Goal: Task Accomplishment & Management: Complete application form

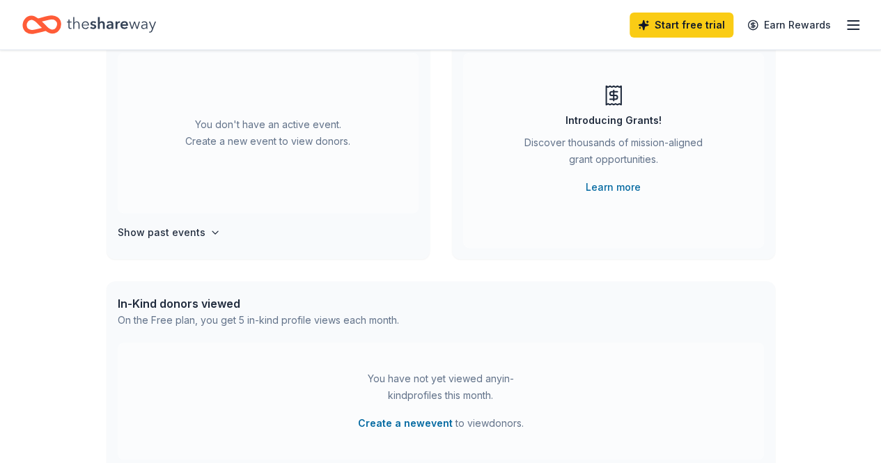
scroll to position [139, 0]
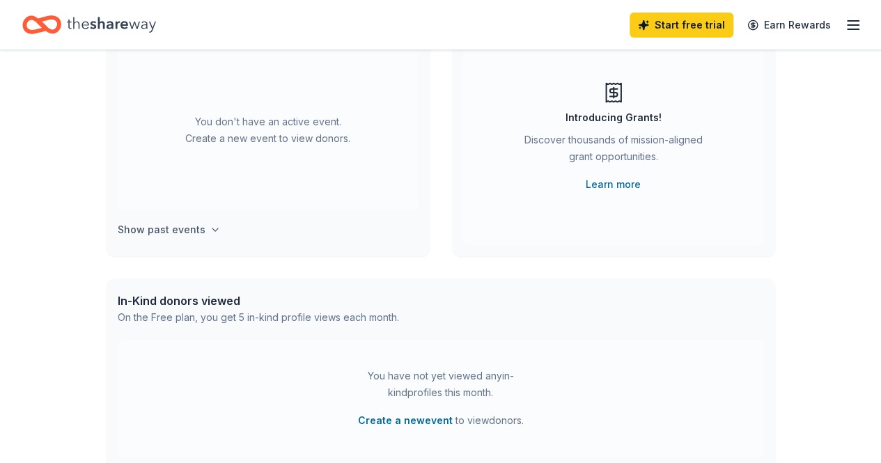
click at [202, 226] on button "Show past events" at bounding box center [169, 229] width 103 height 17
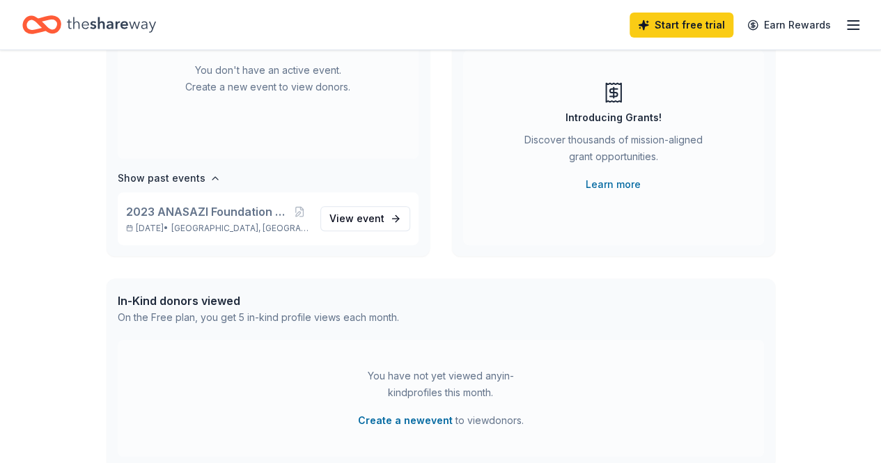
drag, startPoint x: 203, startPoint y: 173, endPoint x: 350, endPoint y: 246, distance: 164.1
click at [350, 247] on div "You don't have an active event. Create a new event to view donors. Show past ev…" at bounding box center [268, 153] width 323 height 206
click at [356, 214] on span "event" at bounding box center [370, 218] width 28 height 12
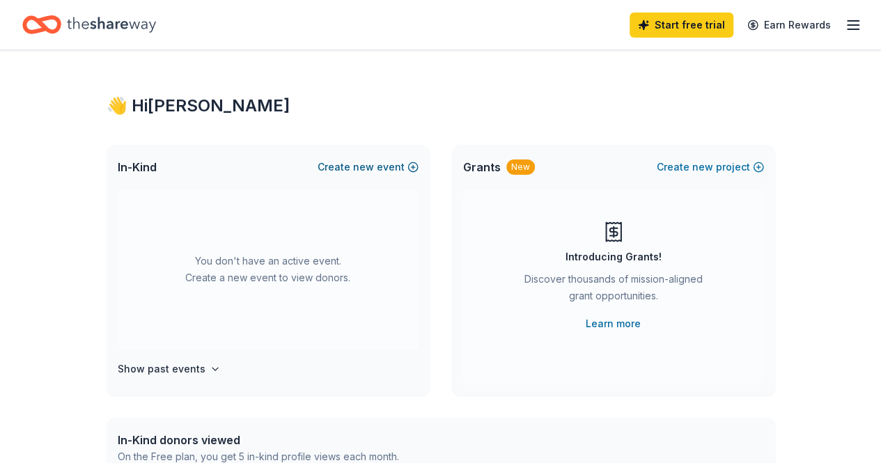
click at [382, 159] on button "Create new event" at bounding box center [367, 167] width 101 height 17
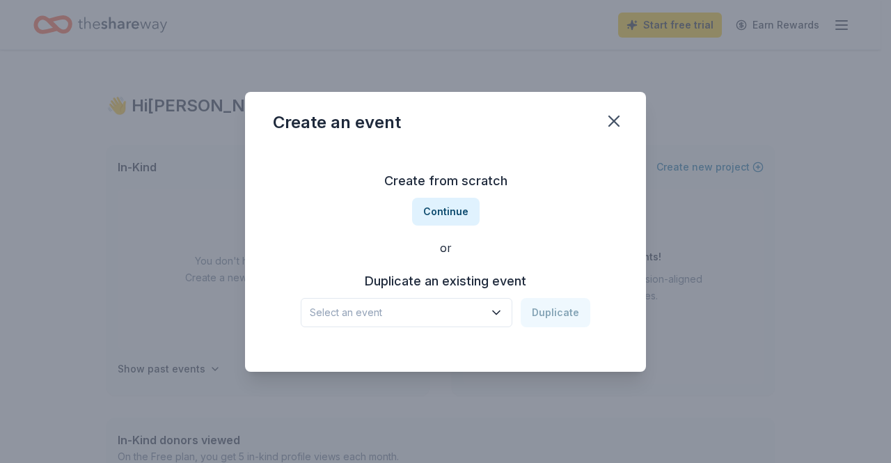
click at [494, 318] on icon "button" at bounding box center [496, 313] width 14 height 14
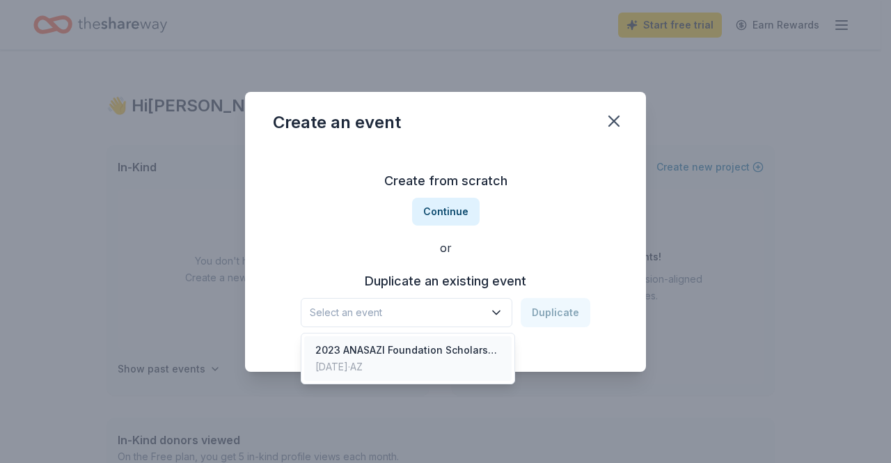
click at [485, 349] on div "2023 ANASAZI Foundation Scholarship Gala" at bounding box center [407, 350] width 185 height 17
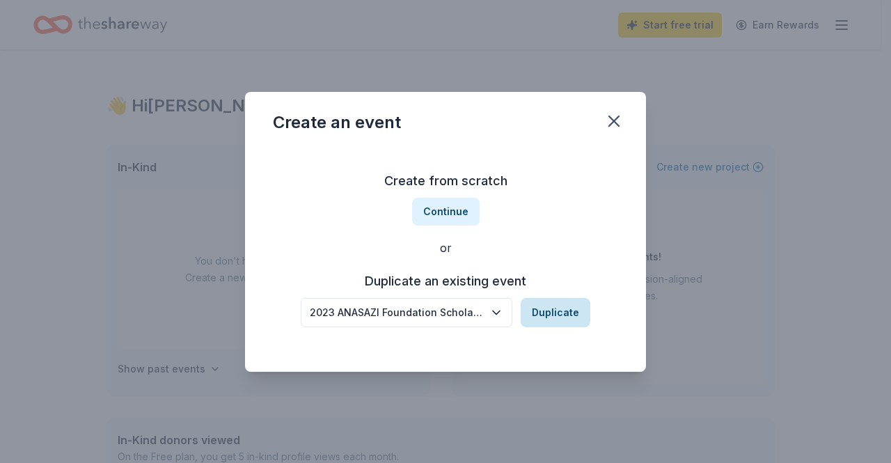
click at [558, 313] on button "Duplicate" at bounding box center [556, 312] width 70 height 29
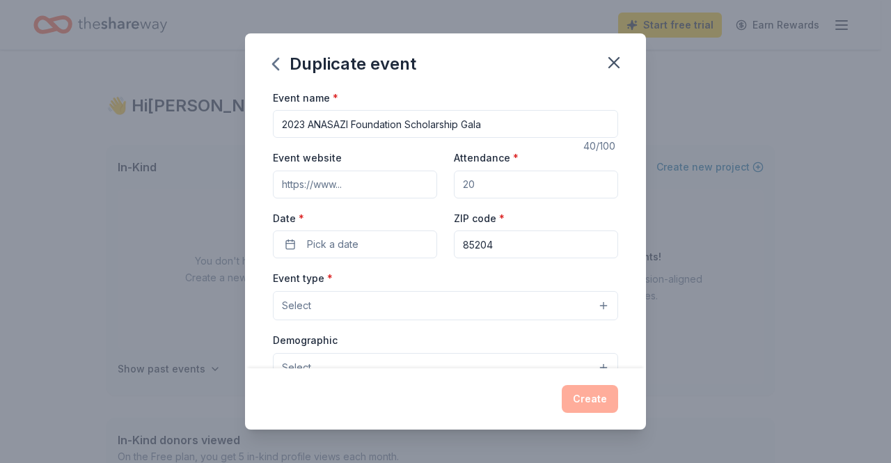
click at [304, 123] on input "2023 ANASAZI Foundation Scholarship Gala" at bounding box center [445, 124] width 345 height 28
type input "2025 ANASAZI Foundation Scholarship Gala"
click at [354, 187] on input "Event website" at bounding box center [355, 185] width 164 height 28
drag, startPoint x: 384, startPoint y: 179, endPoint x: 425, endPoint y: 178, distance: 40.4
click at [425, 178] on input "Event website" at bounding box center [355, 185] width 164 height 28
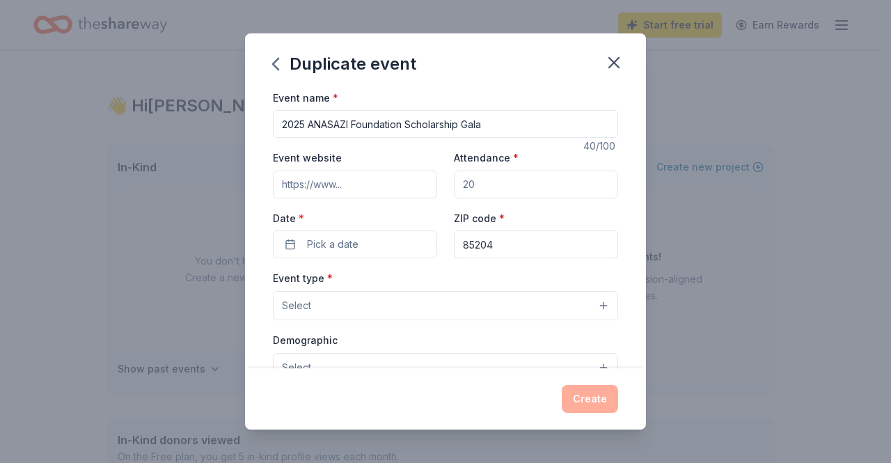
click at [343, 180] on input "Event website" at bounding box center [355, 185] width 164 height 28
type input "https://www.anasazi.org/2025gala"
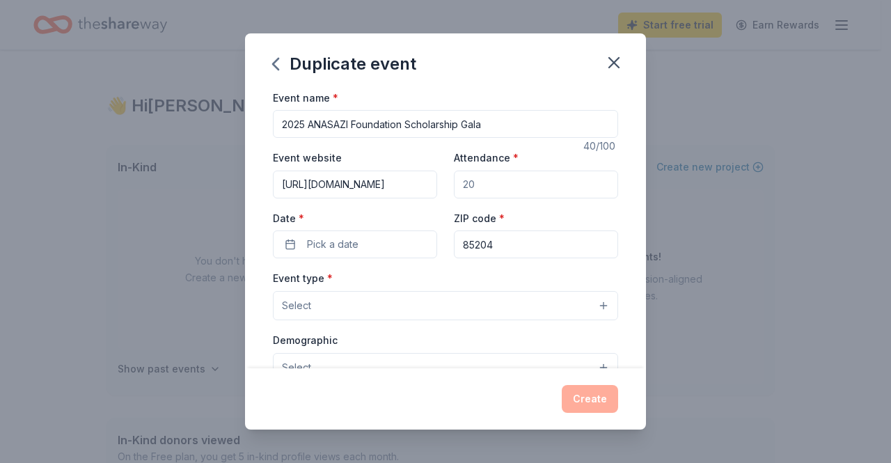
scroll to position [0, 0]
click at [485, 181] on input "Attendance *" at bounding box center [536, 185] width 164 height 28
drag, startPoint x: 485, startPoint y: 181, endPoint x: 455, endPoint y: 181, distance: 29.9
click at [455, 181] on input "Attendance *" at bounding box center [536, 185] width 164 height 28
type input "350"
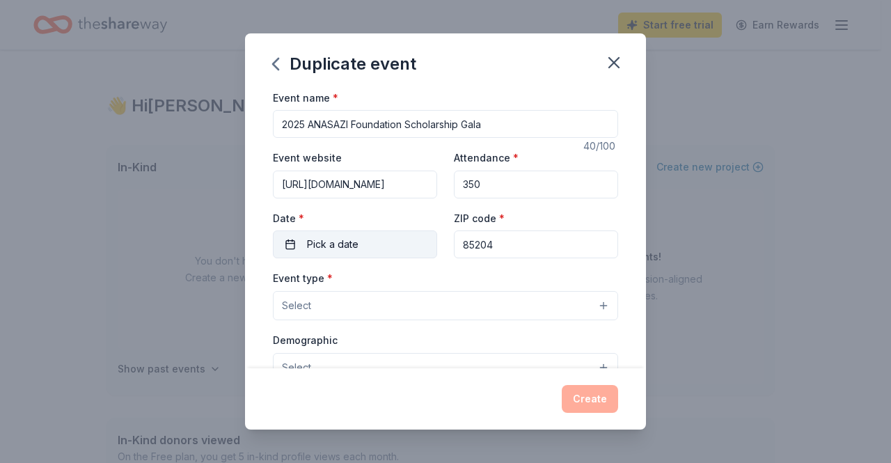
click at [345, 242] on span "Pick a date" at bounding box center [333, 244] width 52 height 17
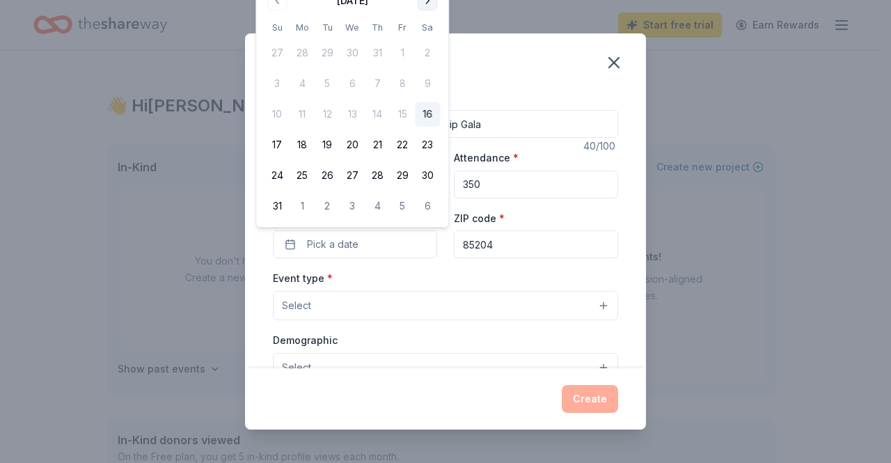
click at [425, 5] on button "Go to next month" at bounding box center [427, 0] width 19 height 19
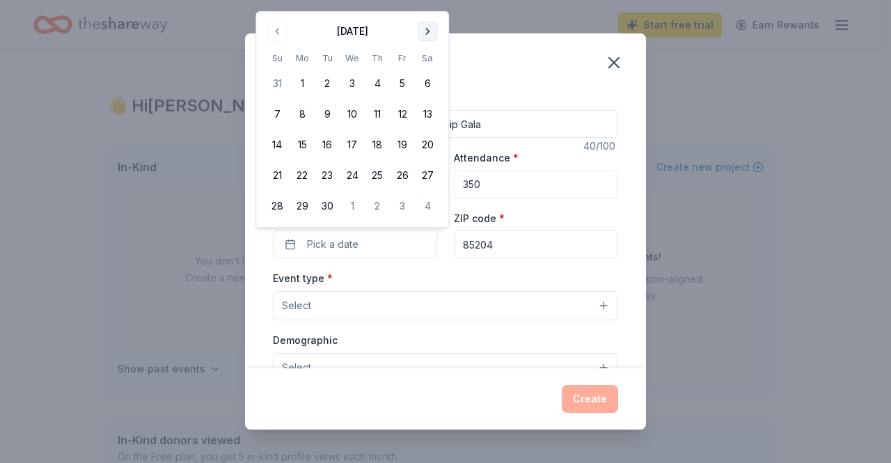
click at [432, 35] on button "Go to next month" at bounding box center [427, 31] width 19 height 19
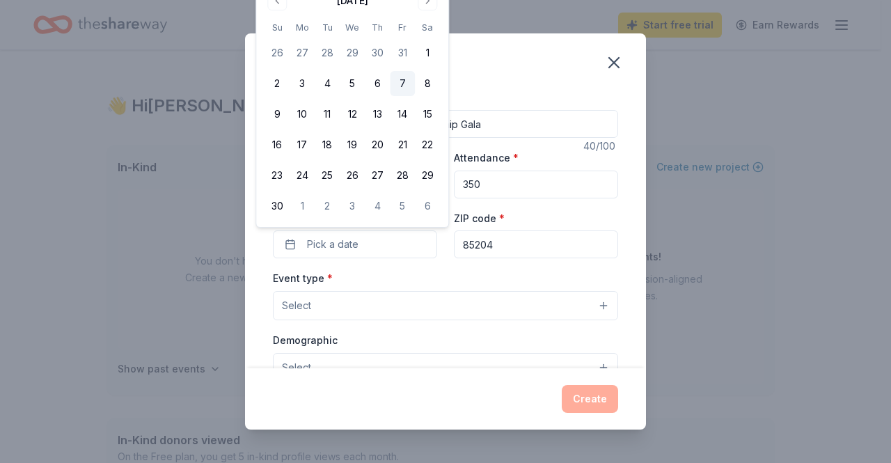
click at [407, 85] on button "7" at bounding box center [402, 83] width 25 height 25
click at [551, 243] on input "85204" at bounding box center [536, 244] width 164 height 28
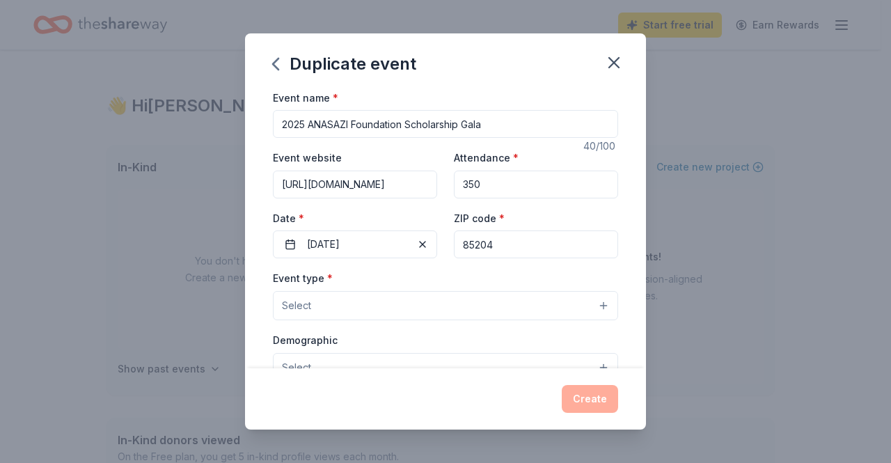
click at [363, 309] on button "Select" at bounding box center [445, 305] width 345 height 29
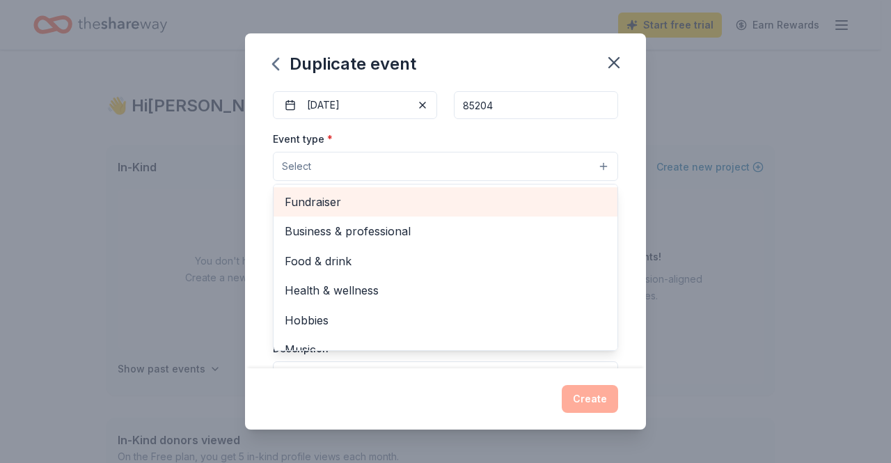
click at [358, 197] on span "Fundraiser" at bounding box center [446, 202] width 322 height 18
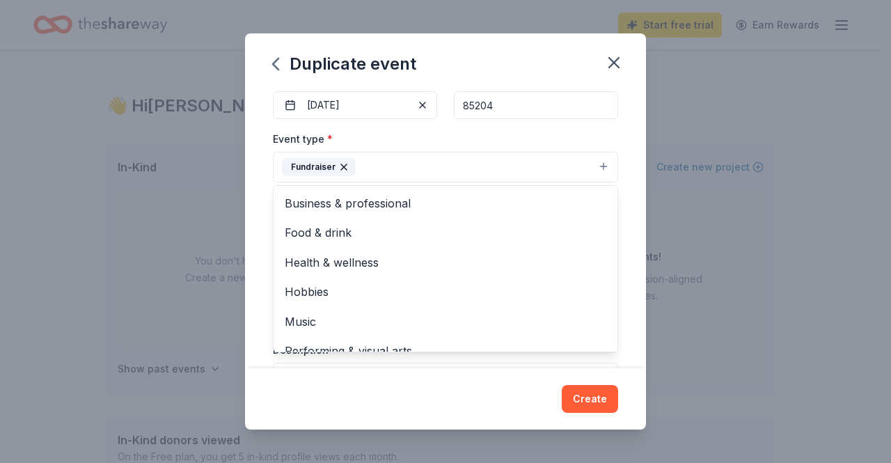
click at [606, 126] on div "Event name * 2025 ANASAZI Foundation Scholarship Gala 40 /100 Event website htt…" at bounding box center [445, 272] width 345 height 645
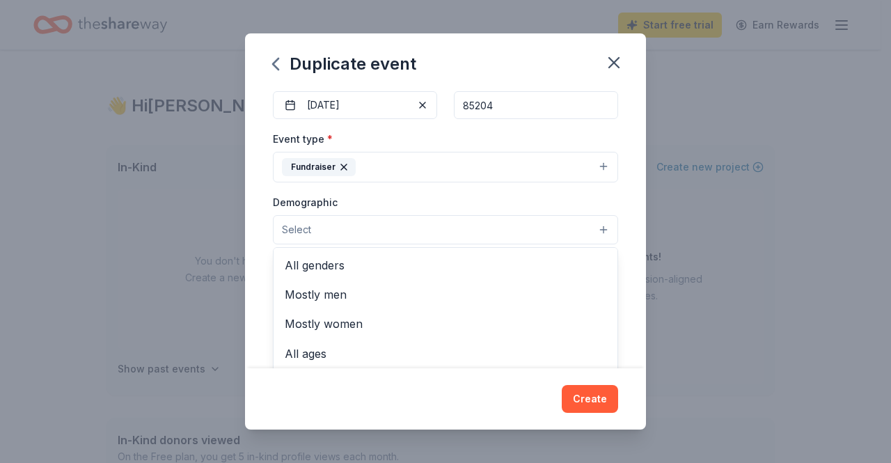
click at [421, 219] on button "Select" at bounding box center [445, 229] width 345 height 29
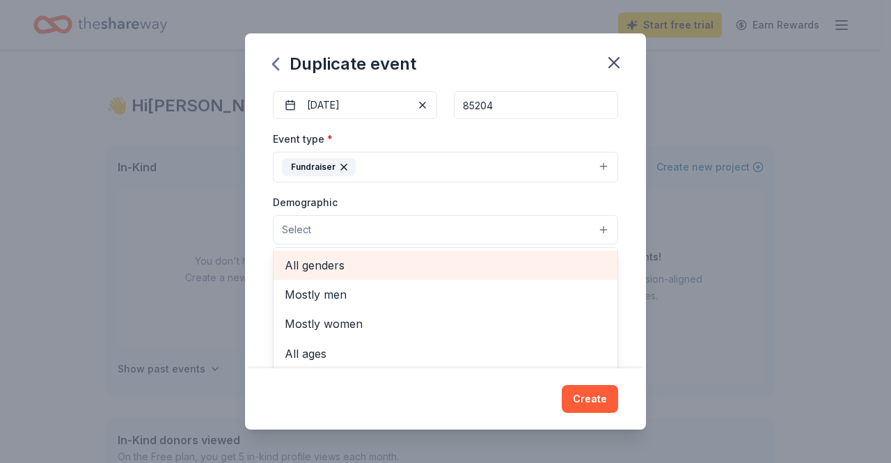
click at [405, 256] on span "All genders" at bounding box center [446, 265] width 322 height 18
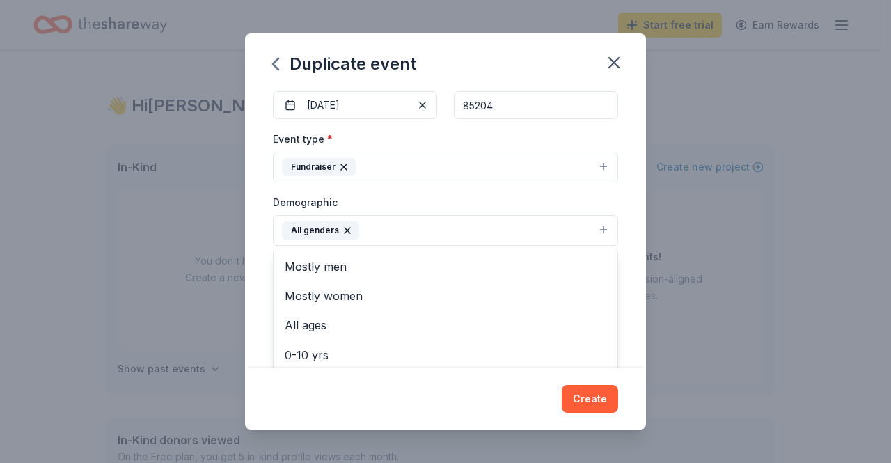
click at [407, 229] on button "All genders" at bounding box center [445, 230] width 345 height 31
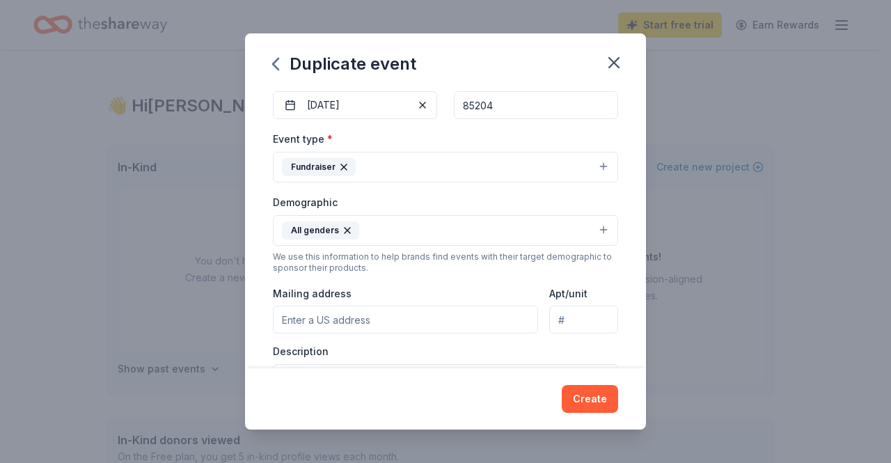
click at [407, 229] on button "All genders" at bounding box center [445, 230] width 345 height 31
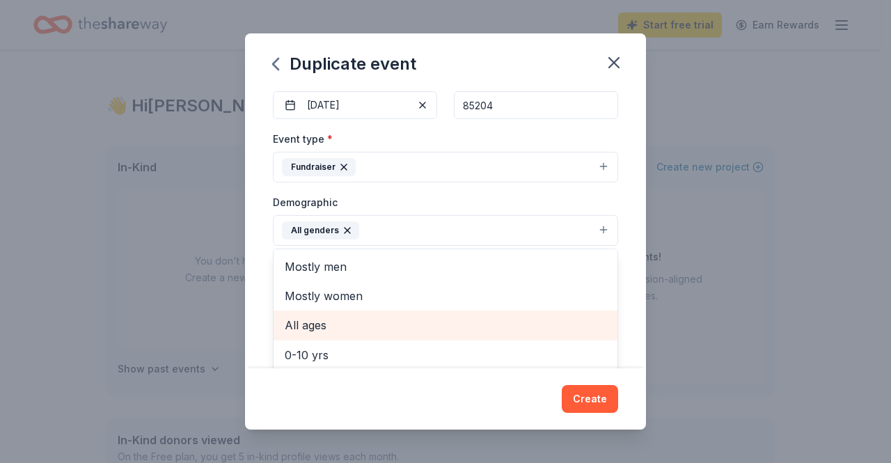
click at [363, 319] on span "All ages" at bounding box center [446, 325] width 322 height 18
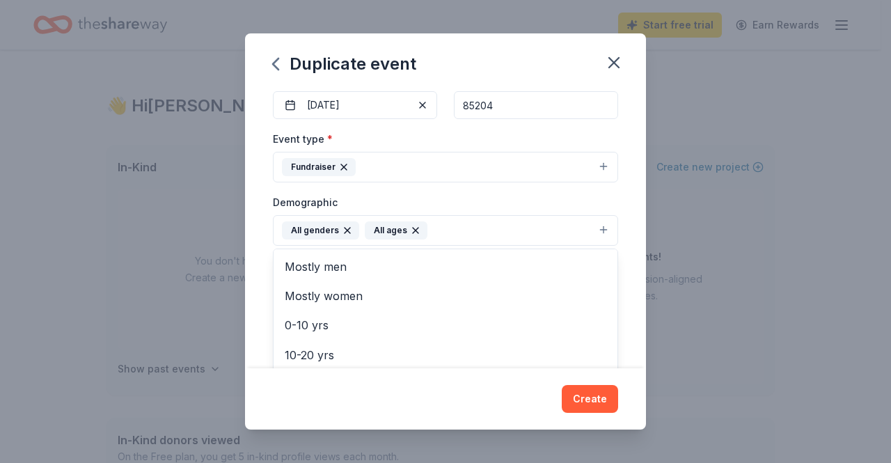
click at [262, 207] on div "Event name * 2025 ANASAZI Foundation Scholarship Gala 40 /100 Event website htt…" at bounding box center [445, 229] width 401 height 280
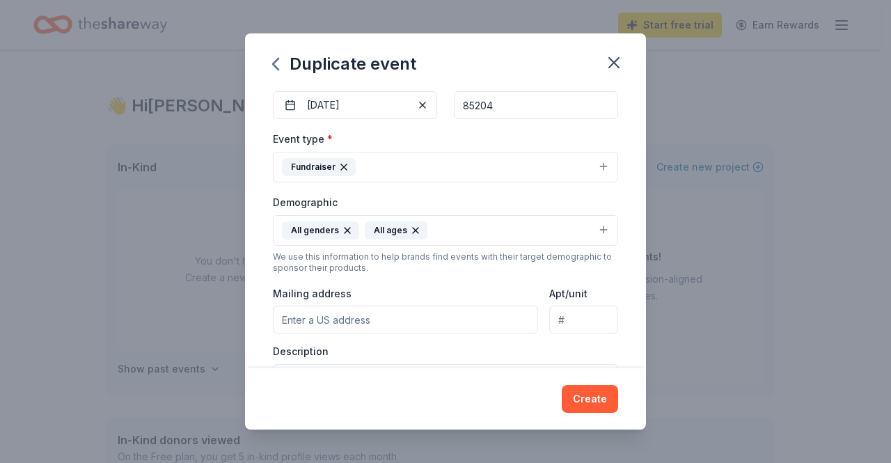
click at [384, 317] on input "Mailing address" at bounding box center [405, 320] width 265 height 28
type input "1424 S. Stapley Drive"
click at [475, 285] on div "Mailing address 1424 S. Stapley Drive" at bounding box center [405, 309] width 265 height 49
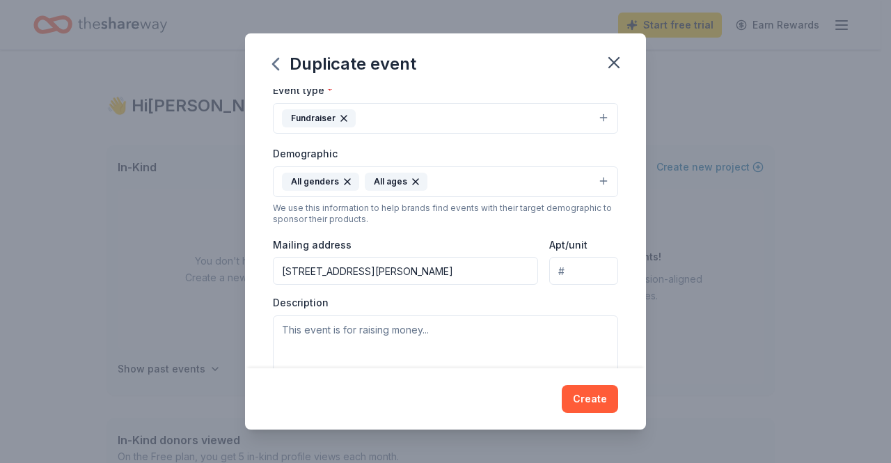
scroll to position [278, 0]
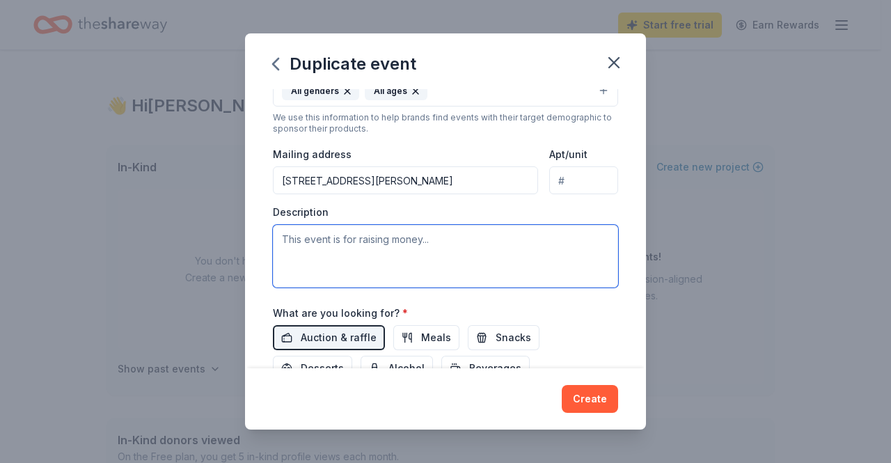
click at [384, 245] on textarea at bounding box center [445, 256] width 345 height 63
paste textarea "On Friday, November 7, Anasazi Foundation will hold its annual Scholarship Gala…"
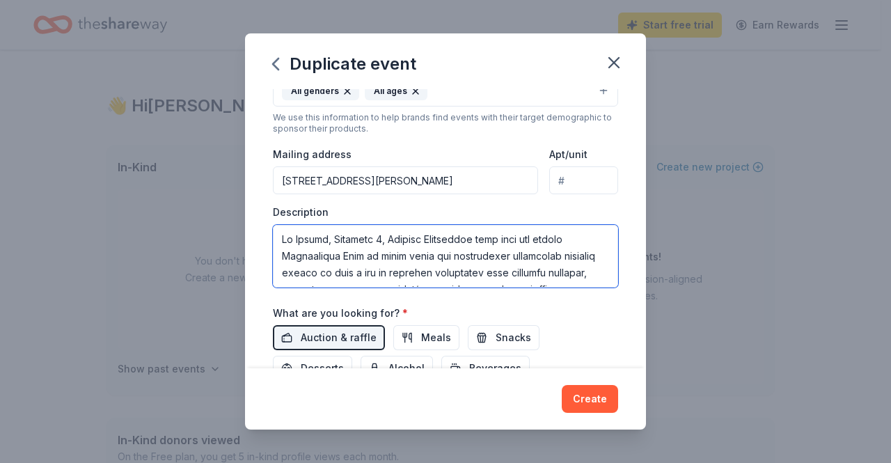
scroll to position [426, 0]
drag, startPoint x: 354, startPoint y: 258, endPoint x: 366, endPoint y: 258, distance: 12.5
click at [366, 258] on textarea at bounding box center [445, 256] width 345 height 63
click at [496, 260] on textarea at bounding box center [445, 256] width 345 height 63
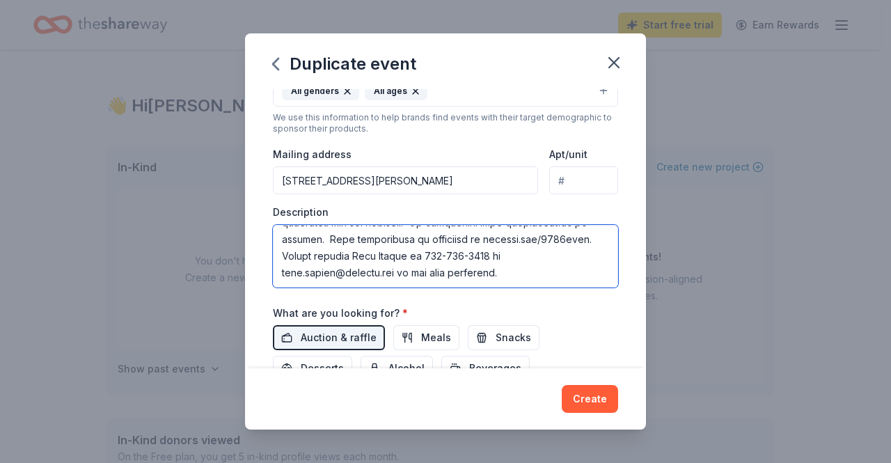
click at [555, 261] on textarea at bounding box center [445, 256] width 345 height 63
click at [352, 251] on textarea at bounding box center [445, 256] width 345 height 63
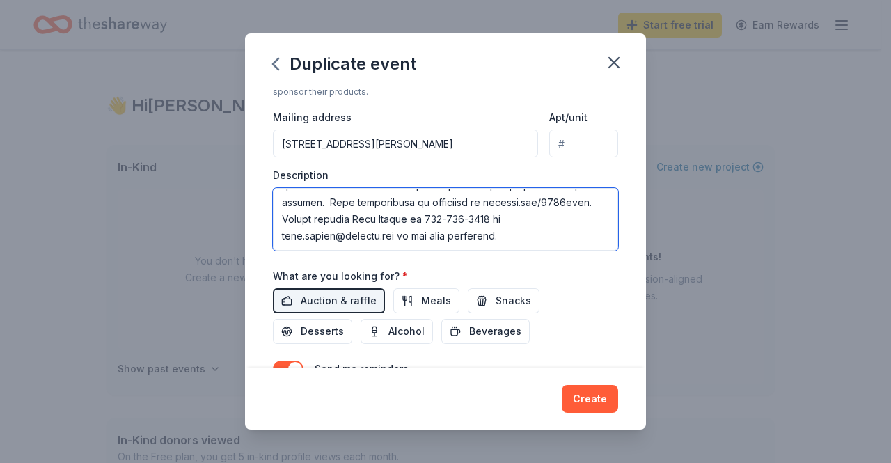
scroll to position [259, 0]
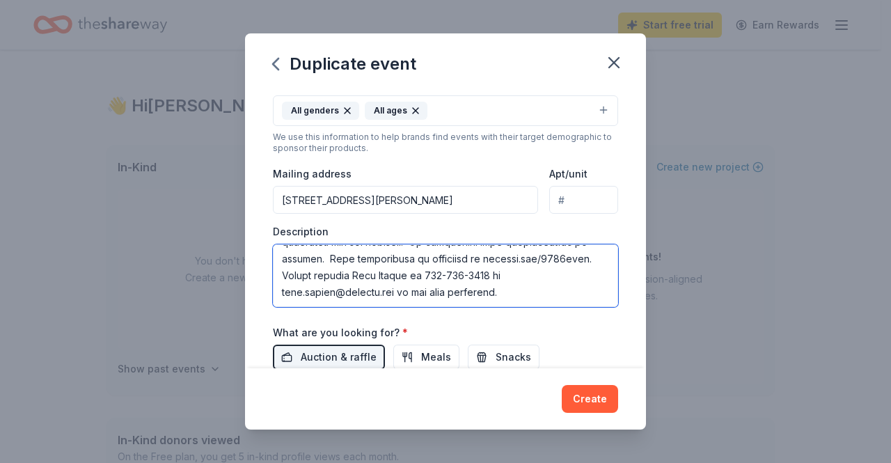
click at [532, 288] on textarea at bounding box center [445, 275] width 345 height 63
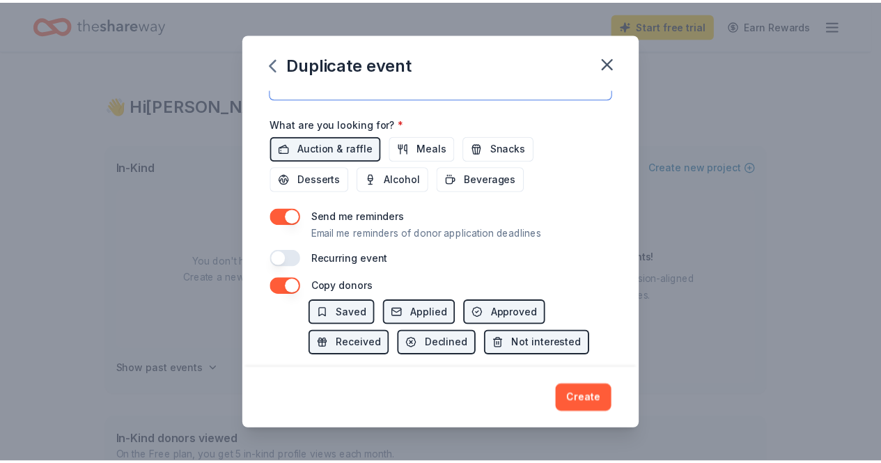
scroll to position [537, 0]
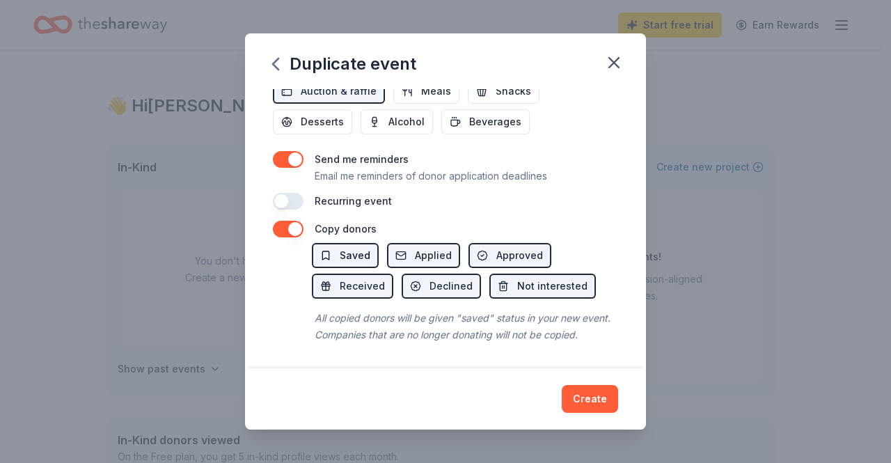
type textarea "On Friday, November 7, Anasazi Foundation will hold its annual Scholarship Gala…"
click at [363, 247] on span "Saved" at bounding box center [355, 255] width 31 height 17
click at [439, 247] on span "Applied" at bounding box center [433, 255] width 37 height 17
click at [509, 247] on span "Approved" at bounding box center [519, 255] width 47 height 17
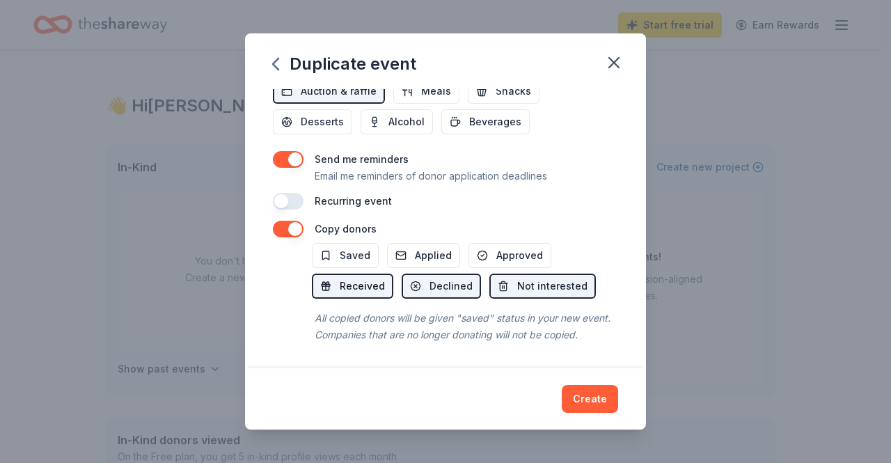
click at [345, 278] on span "Received" at bounding box center [362, 286] width 45 height 17
click at [448, 278] on span "Declined" at bounding box center [451, 286] width 43 height 17
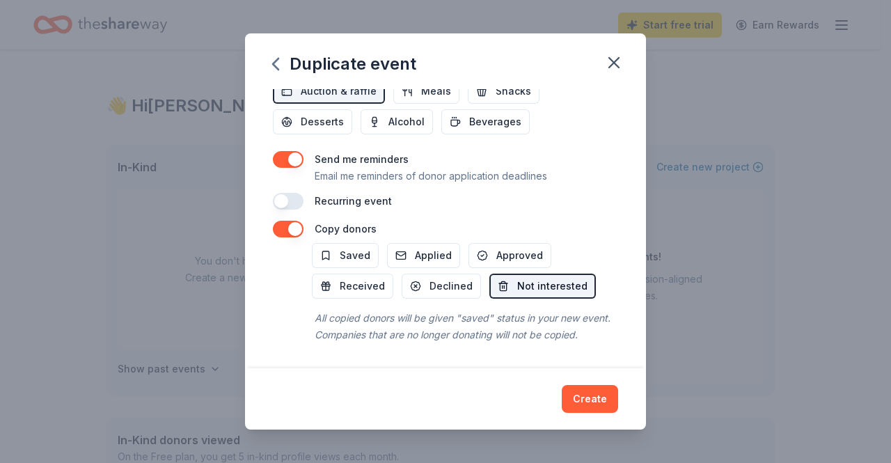
click at [542, 278] on span "Not interested" at bounding box center [552, 286] width 70 height 17
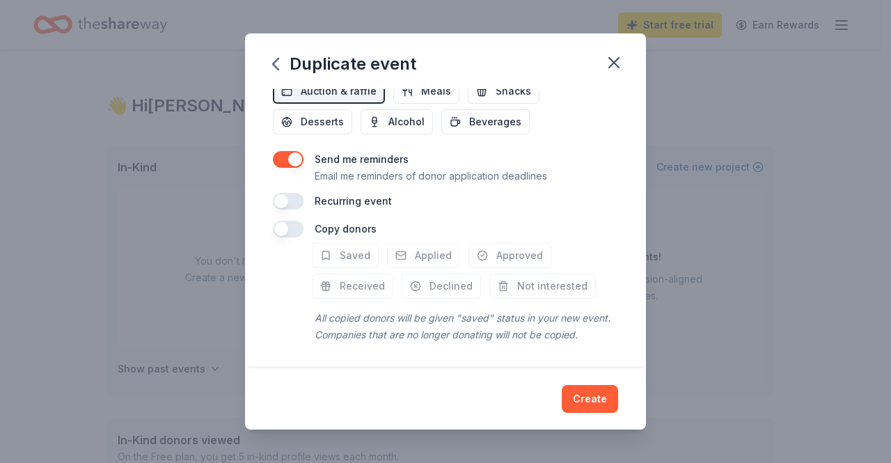
click at [294, 221] on button "button" at bounding box center [288, 229] width 31 height 17
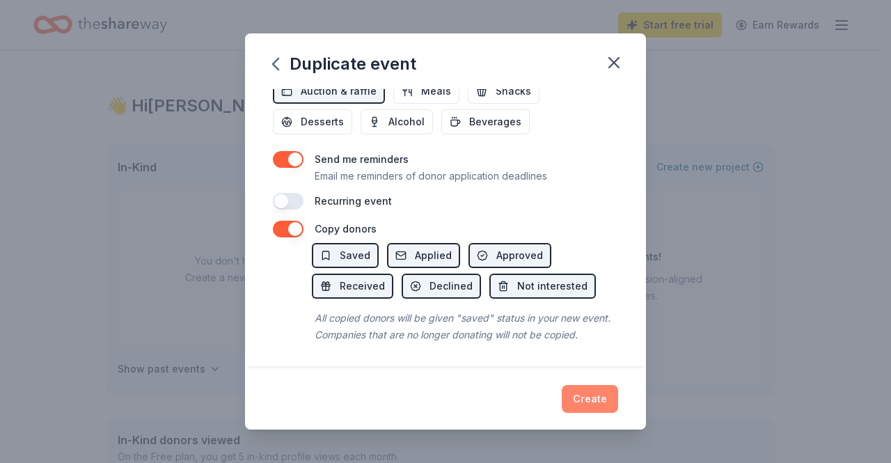
click at [592, 399] on button "Create" at bounding box center [590, 399] width 56 height 28
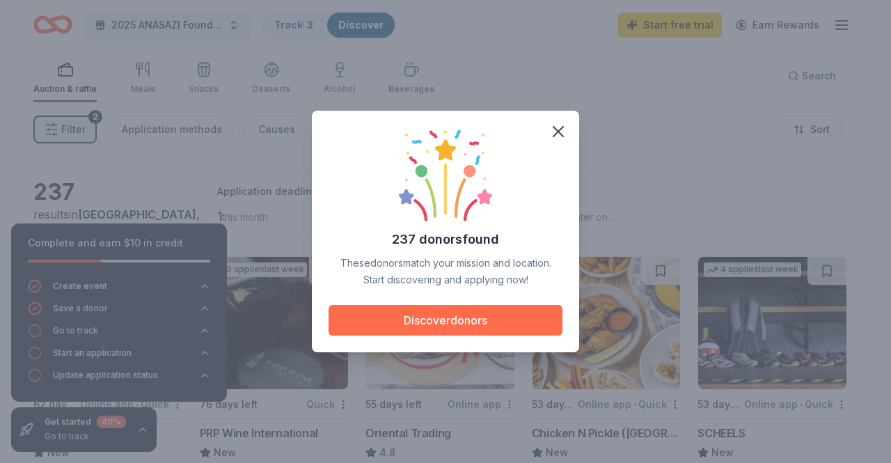
click at [461, 315] on button "Discover donors" at bounding box center [446, 320] width 234 height 31
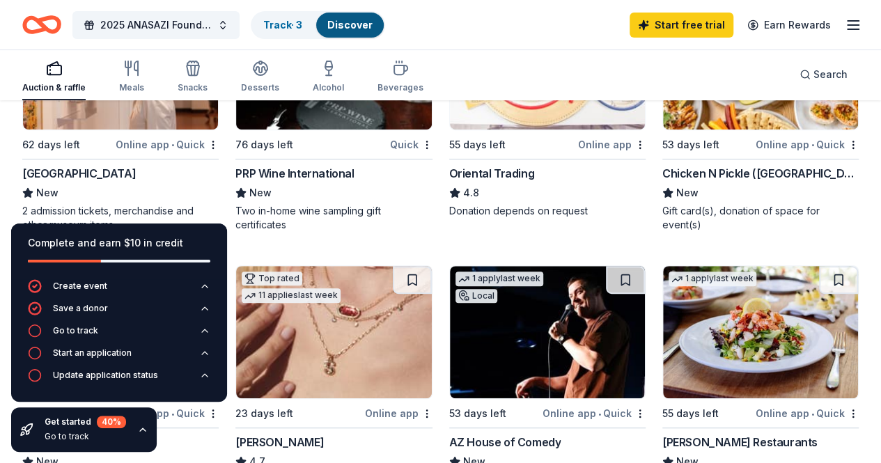
scroll to position [278, 0]
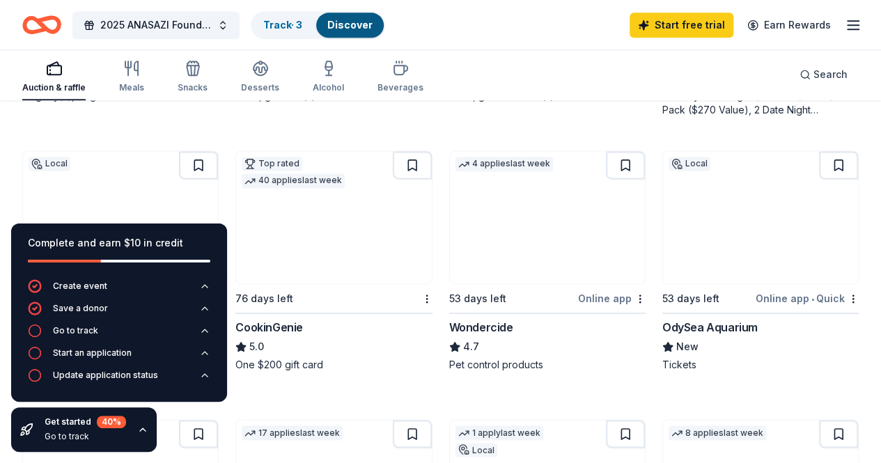
scroll to position [905, 0]
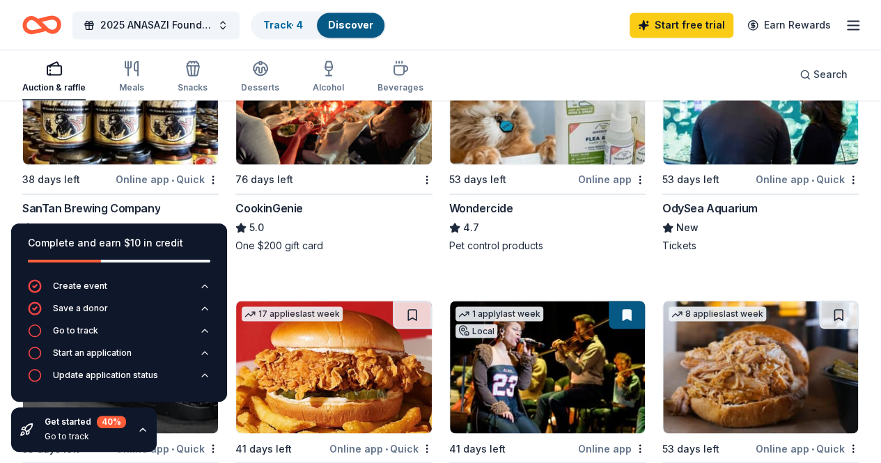
scroll to position [1044, 0]
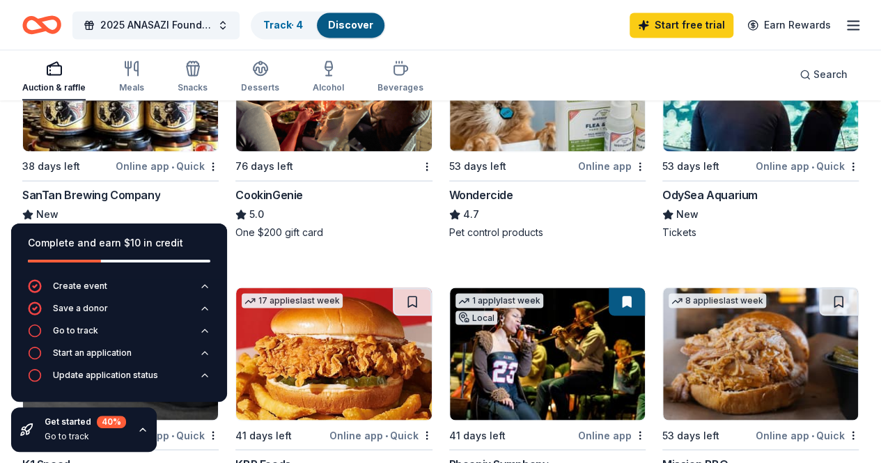
click at [663, 118] on img at bounding box center [760, 85] width 195 height 132
click at [662, 180] on div "Local 53 days left Online app • Quick OdySea Aquarium New Tickets" at bounding box center [760, 128] width 196 height 221
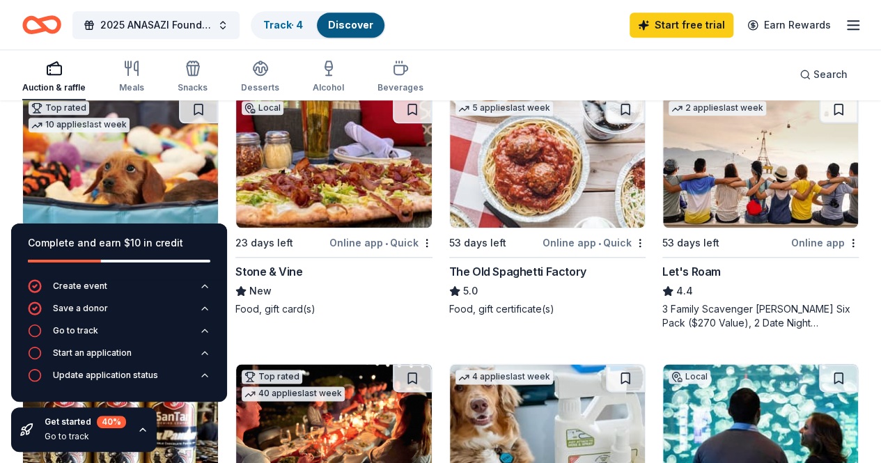
scroll to position [696, 0]
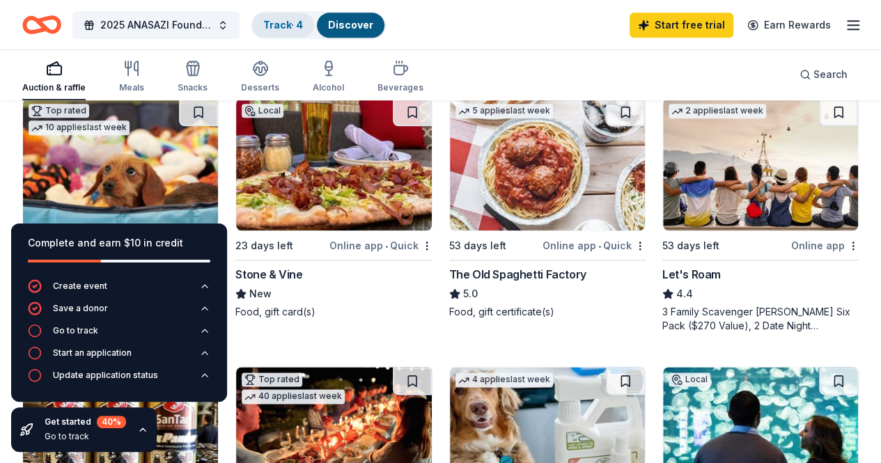
click at [297, 19] on link "Track · 4" at bounding box center [283, 25] width 40 height 12
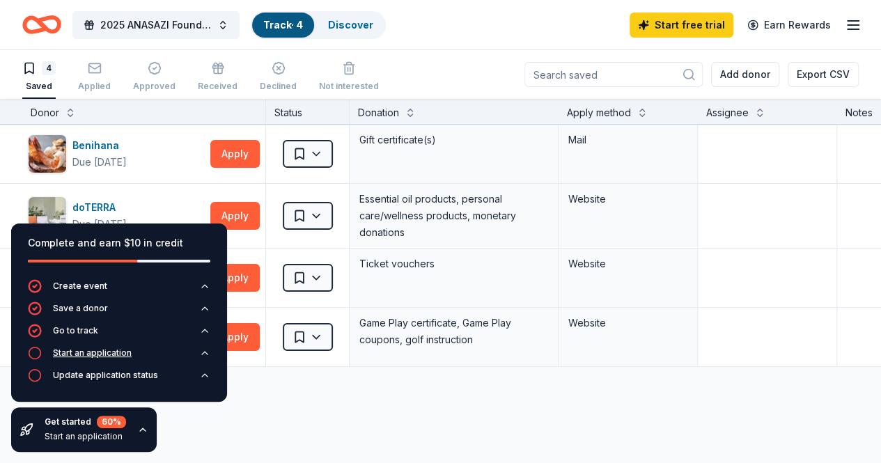
click at [72, 357] on div "Start an application" at bounding box center [92, 352] width 79 height 11
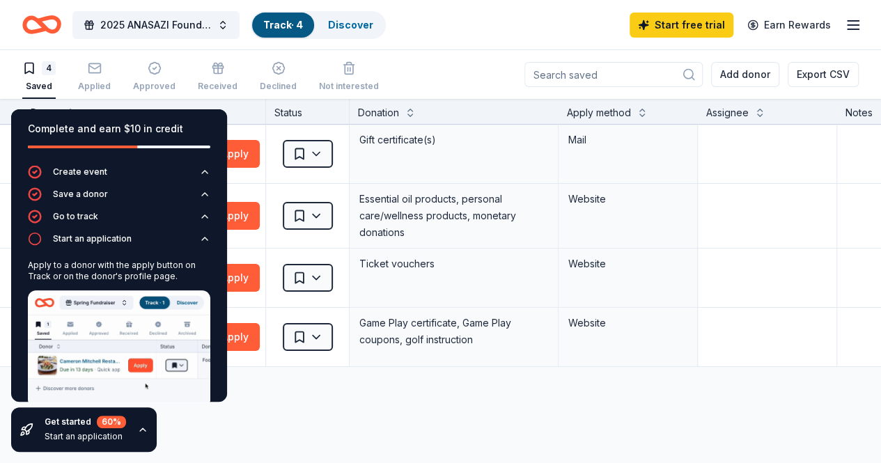
click at [138, 427] on icon "button" at bounding box center [142, 429] width 11 height 11
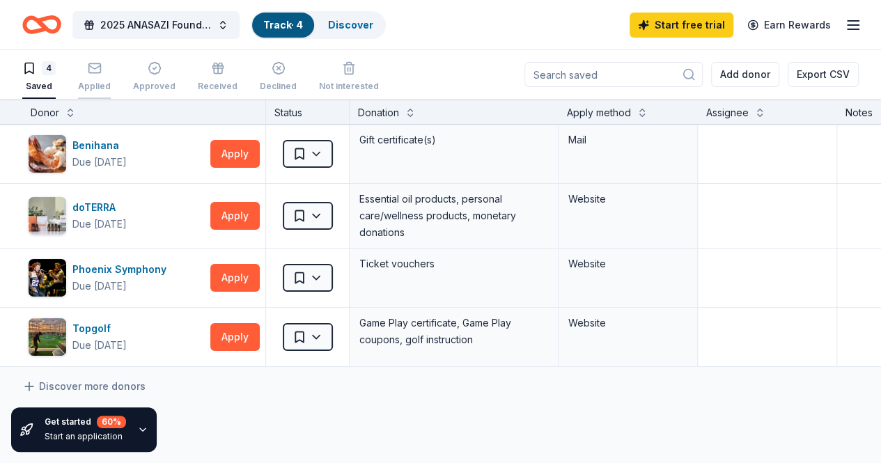
click at [111, 70] on div "button" at bounding box center [94, 68] width 33 height 14
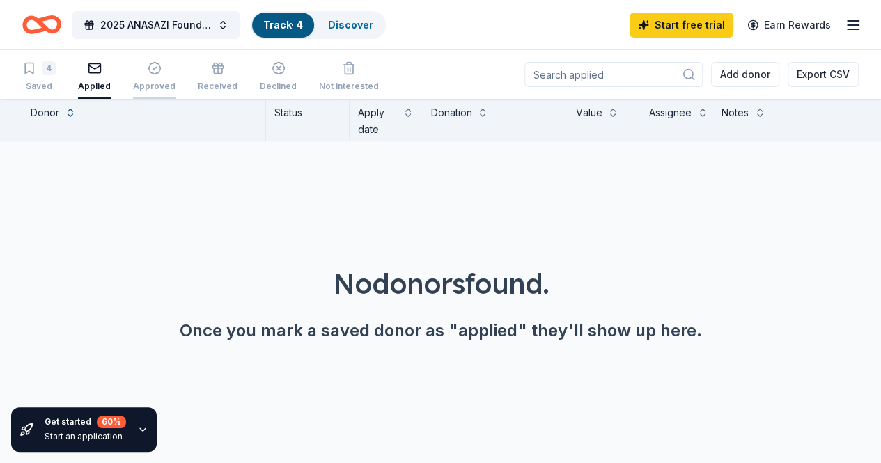
click at [156, 69] on icon "button" at bounding box center [153, 68] width 3 height 2
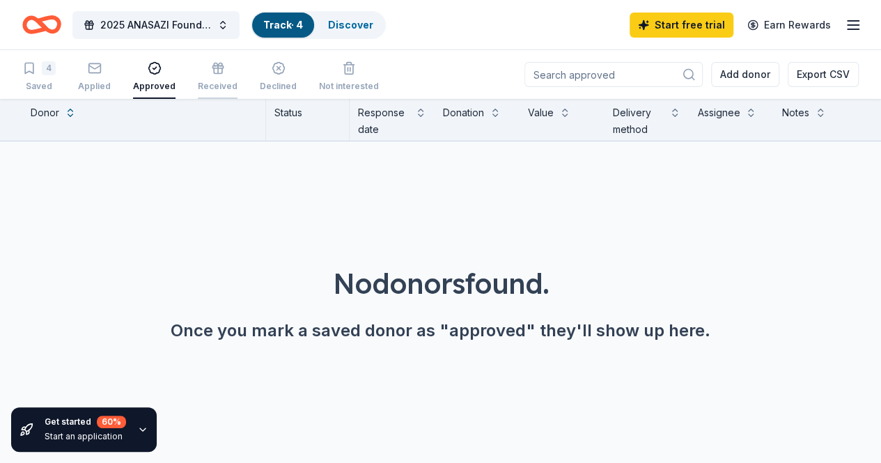
click at [210, 72] on div "button" at bounding box center [218, 68] width 40 height 14
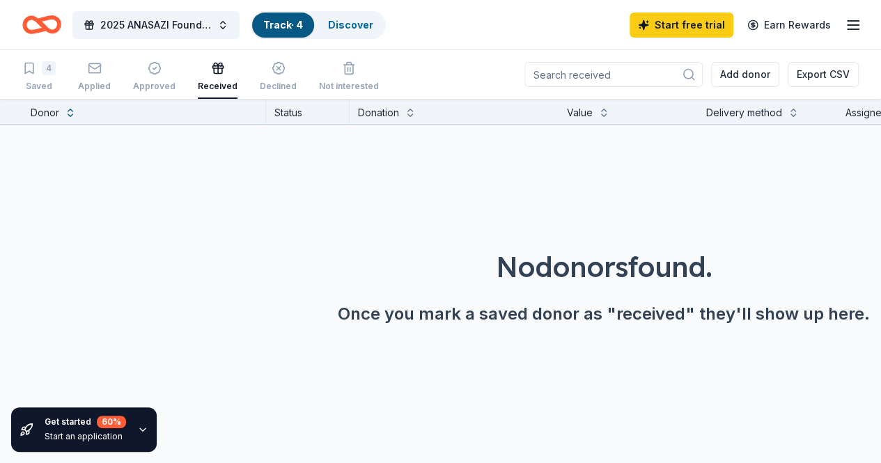
click at [302, 68] on div "4 Saved Applied Approved Received Declined Not interested" at bounding box center [200, 77] width 356 height 43
click at [292, 70] on div "button" at bounding box center [278, 68] width 37 height 14
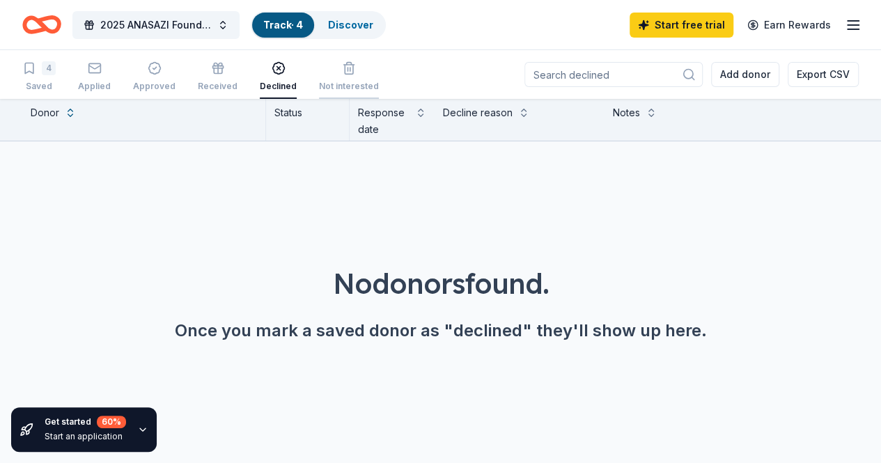
click at [366, 77] on div "Not interested" at bounding box center [349, 76] width 60 height 31
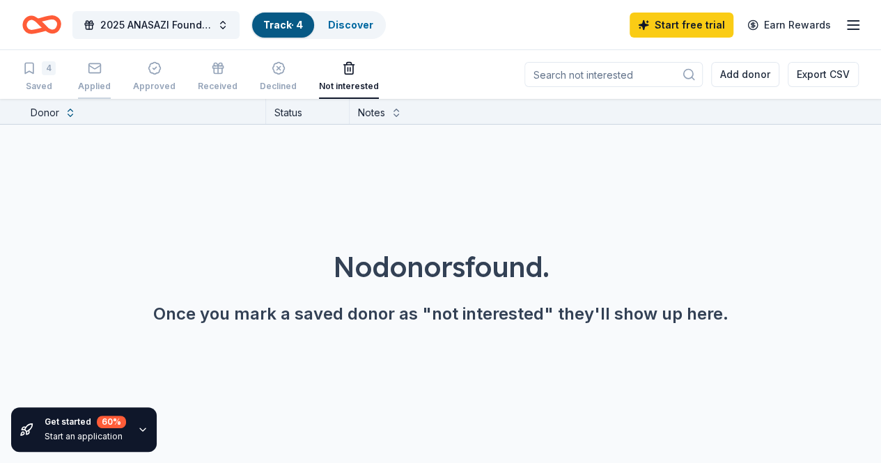
click at [97, 76] on div "Applied" at bounding box center [94, 76] width 33 height 31
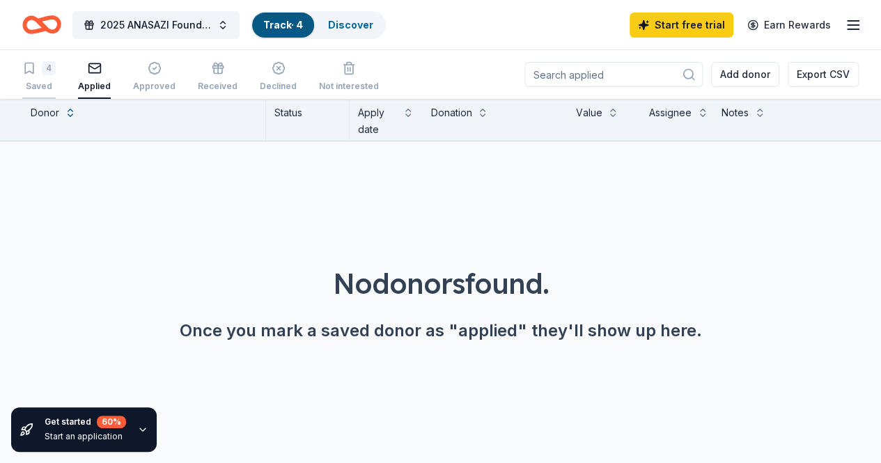
click at [50, 68] on div "4" at bounding box center [38, 68] width 33 height 14
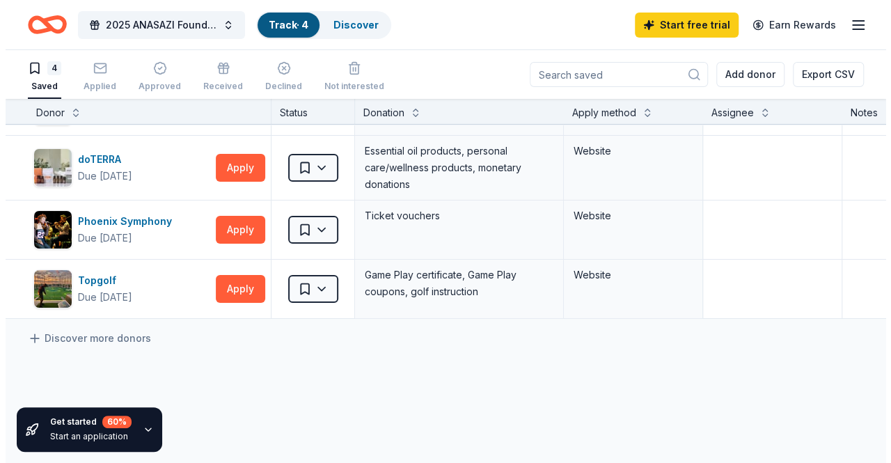
scroll to position [70, 0]
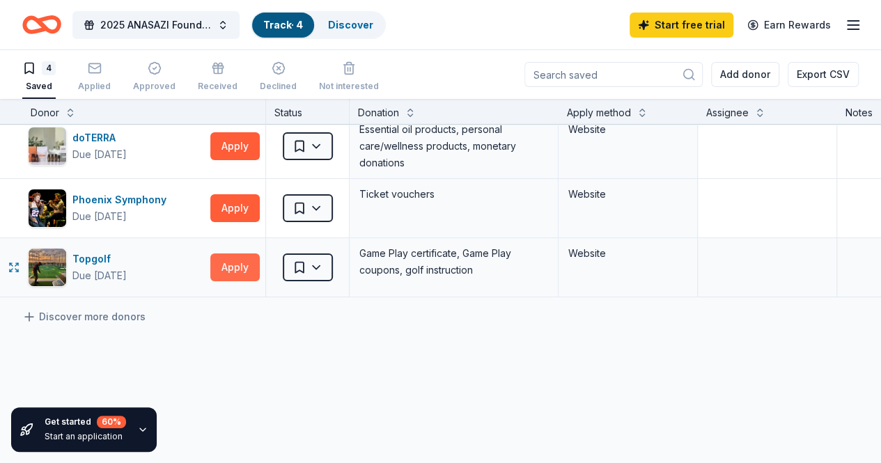
click at [245, 267] on button "Apply" at bounding box center [234, 267] width 49 height 28
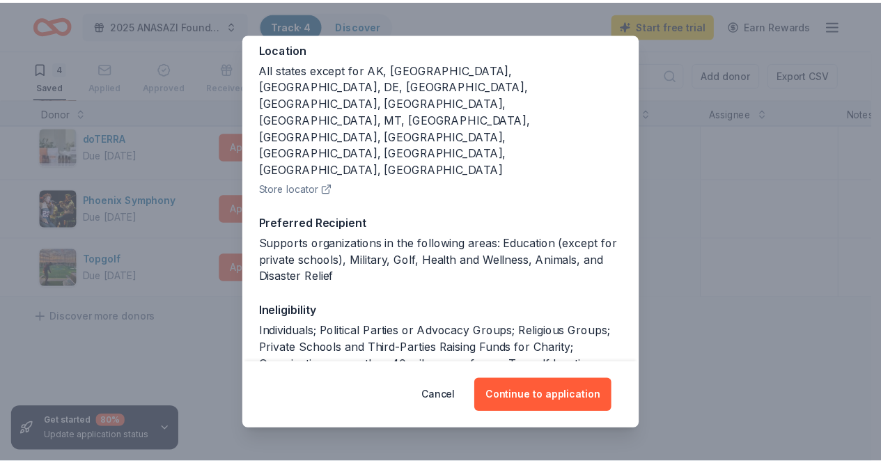
scroll to position [216, 0]
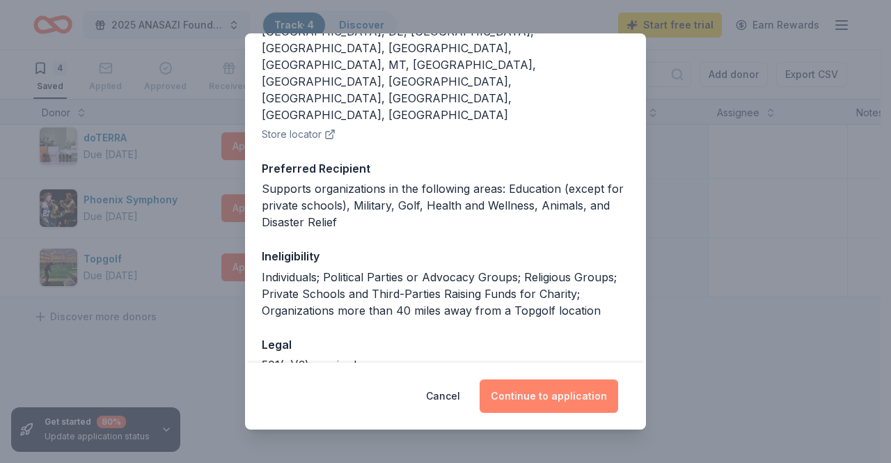
click at [590, 399] on button "Continue to application" at bounding box center [549, 395] width 139 height 33
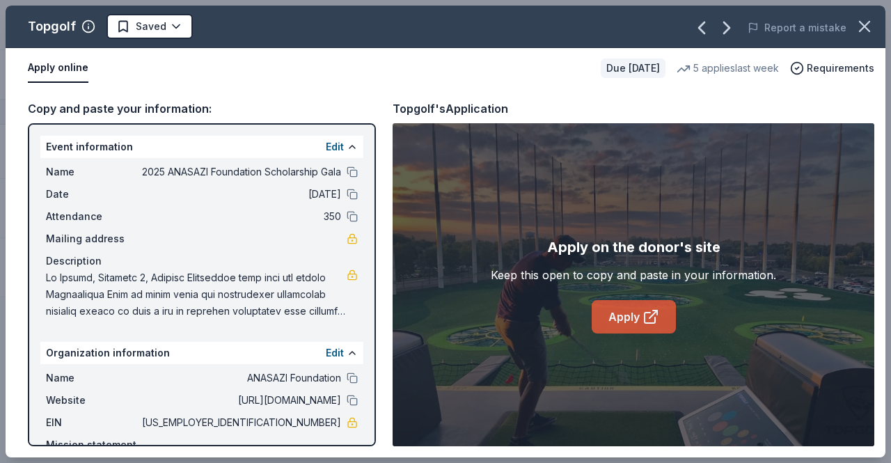
click at [634, 314] on link "Apply" at bounding box center [634, 316] width 84 height 33
click at [864, 29] on icon "button" at bounding box center [864, 26] width 19 height 19
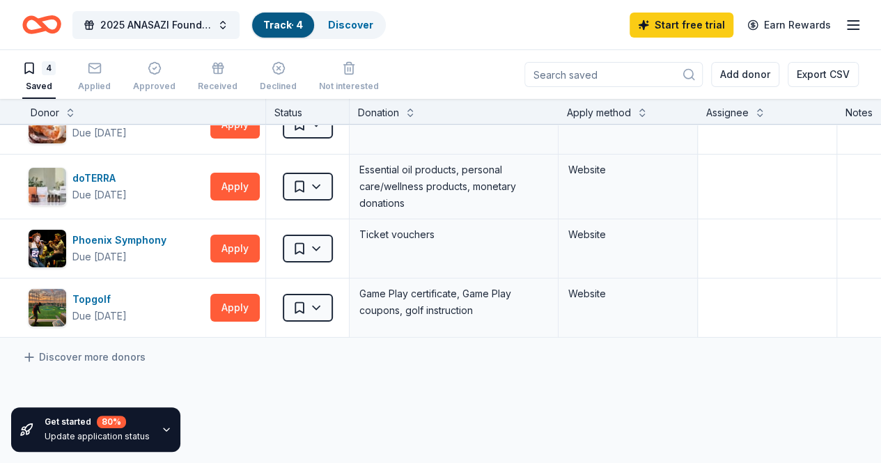
scroll to position [0, 0]
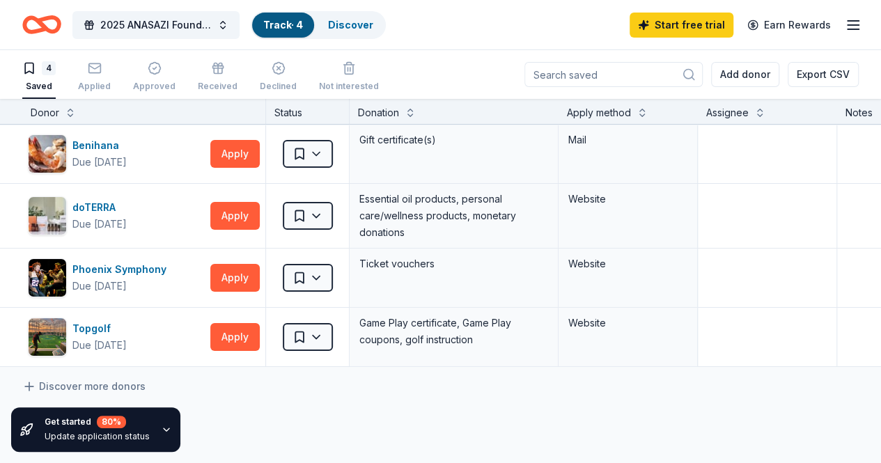
click at [60, 20] on icon "Home" at bounding box center [41, 24] width 39 height 33
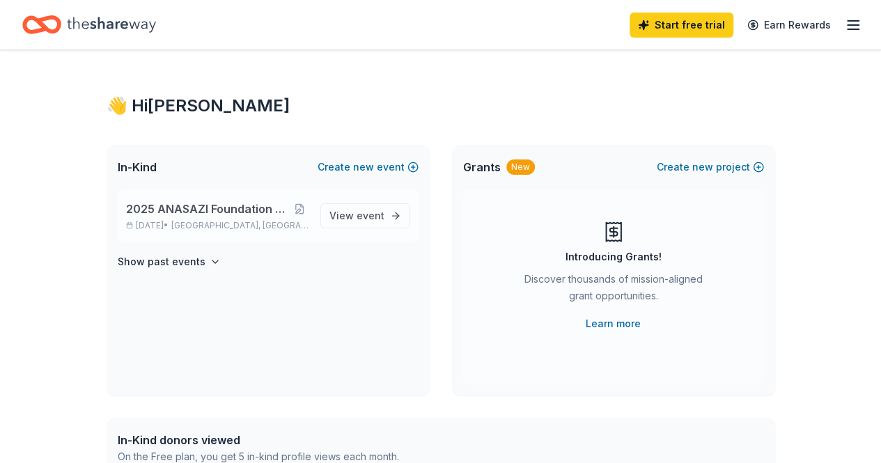
click at [263, 212] on span "2025 ANASAZI Foundation Scholarship Gala" at bounding box center [208, 208] width 164 height 17
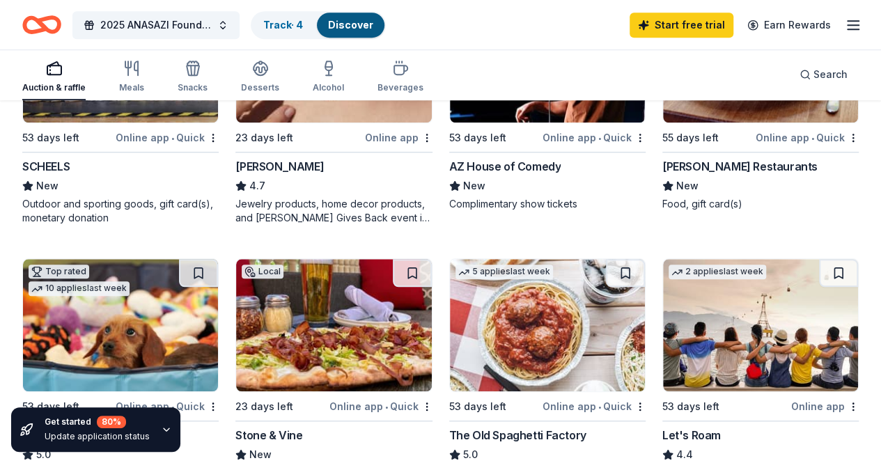
scroll to position [450, 0]
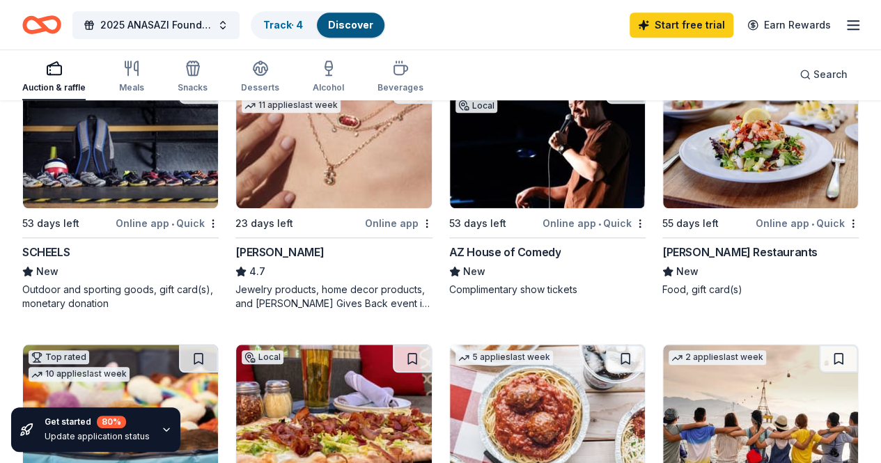
click at [844, 19] on icon "button" at bounding box center [852, 25] width 17 height 17
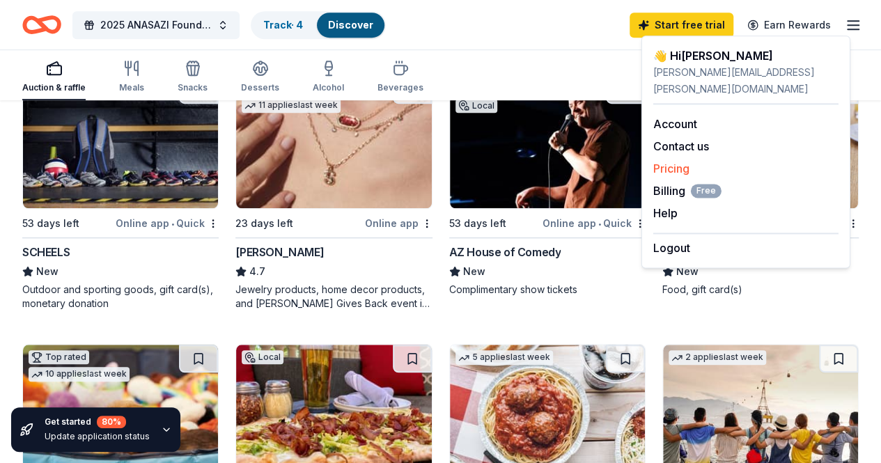
click at [681, 162] on link "Pricing" at bounding box center [671, 169] width 36 height 14
click at [673, 182] on span "Billing Free" at bounding box center [687, 190] width 68 height 17
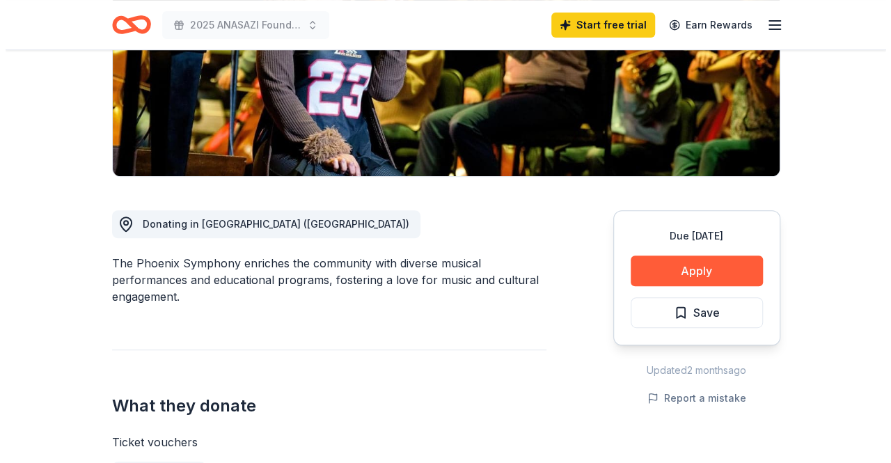
scroll to position [278, 0]
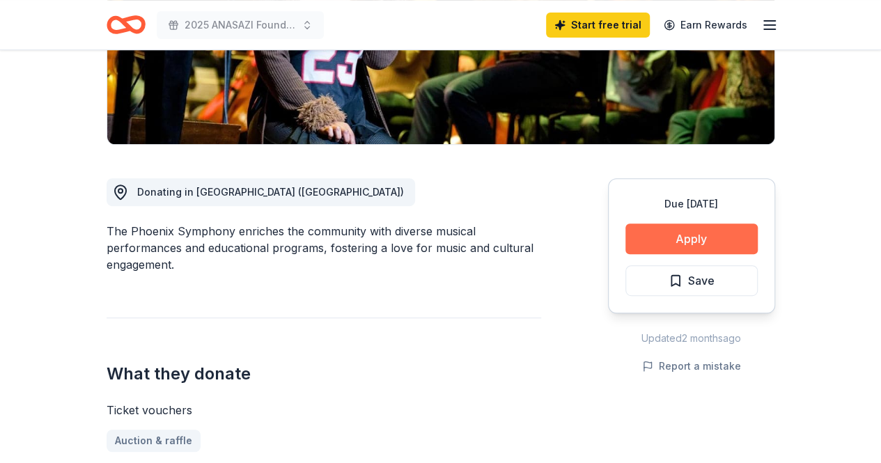
click at [671, 229] on button "Apply" at bounding box center [691, 238] width 132 height 31
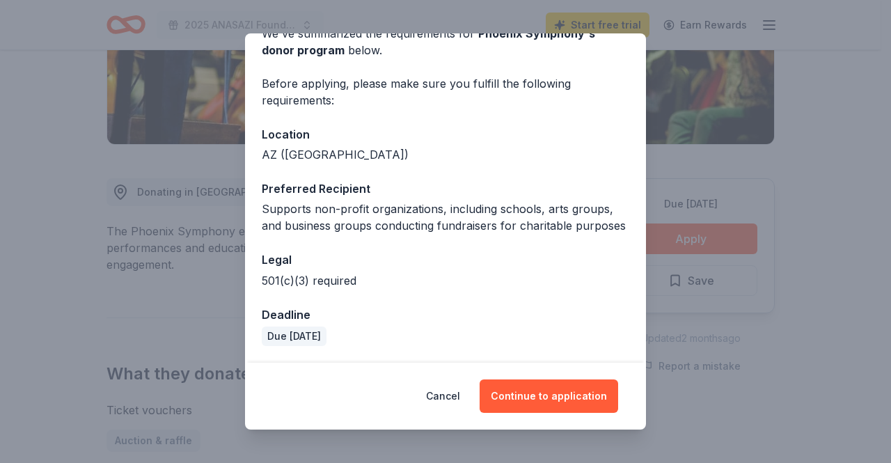
scroll to position [92, 0]
click at [537, 389] on button "Continue to application" at bounding box center [549, 395] width 139 height 33
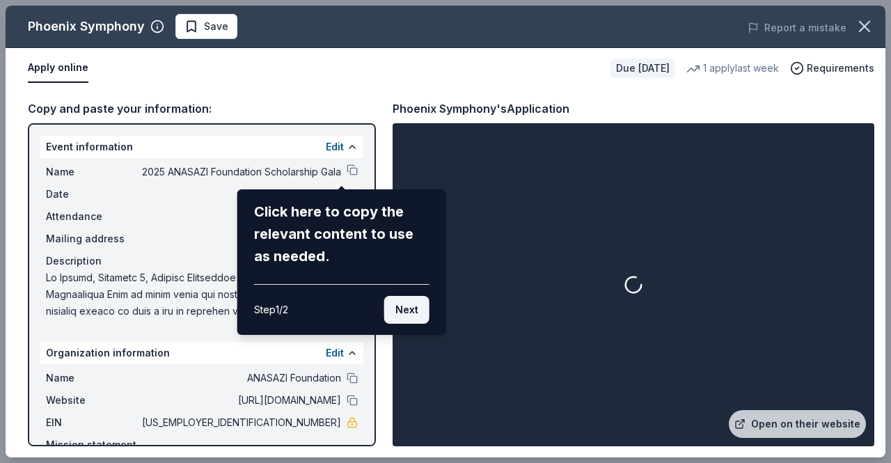
click at [407, 310] on button "Next" at bounding box center [406, 310] width 45 height 28
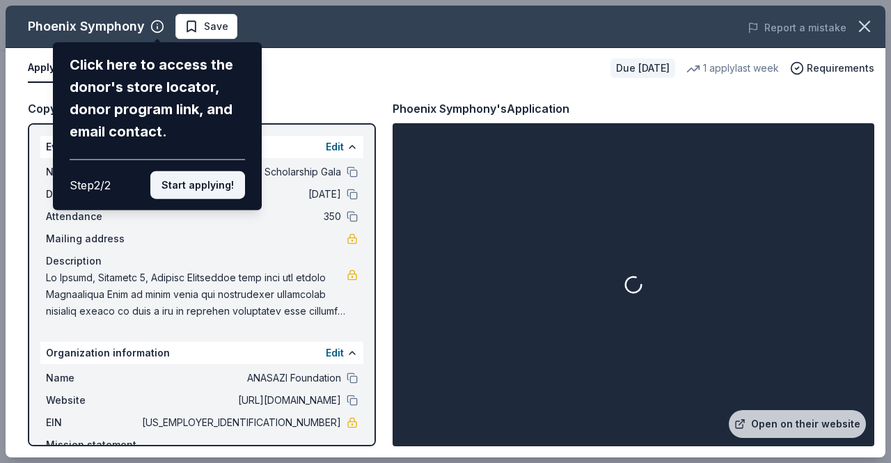
click at [200, 186] on button "Start applying!" at bounding box center [197, 185] width 95 height 28
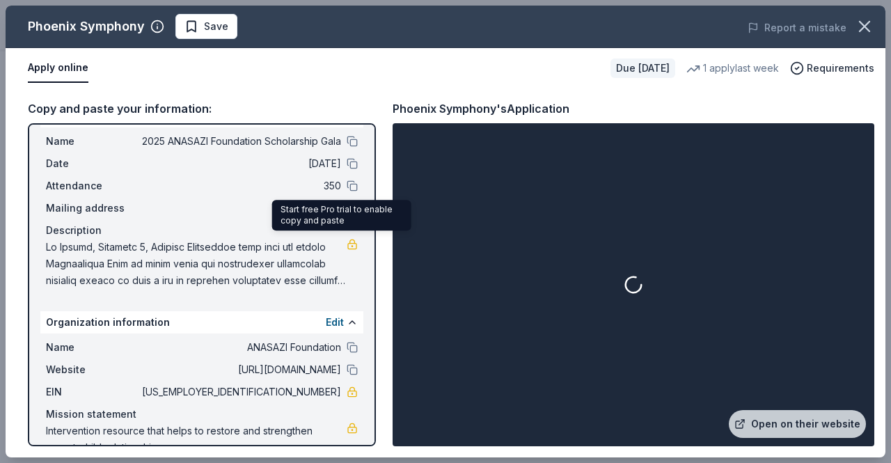
scroll to position [58, 0]
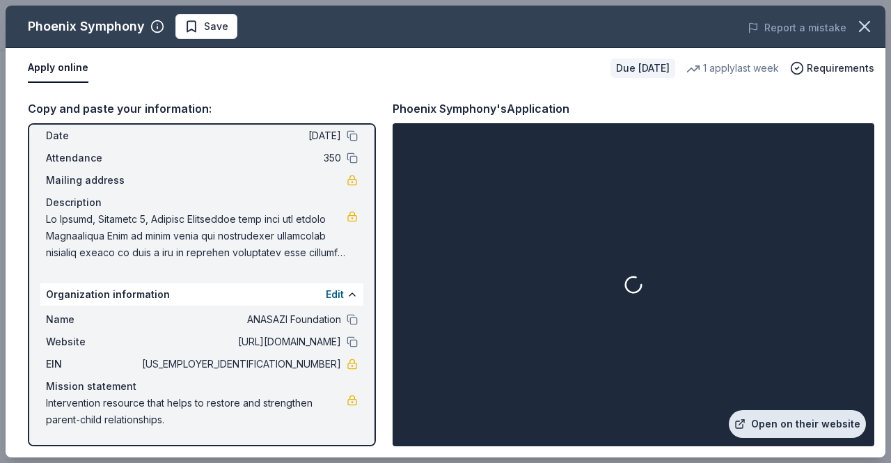
click at [824, 419] on link "Open on their website" at bounding box center [797, 424] width 137 height 28
click at [659, 283] on div at bounding box center [633, 284] width 476 height 317
click at [636, 276] on icon at bounding box center [633, 284] width 19 height 19
click at [636, 277] on icon at bounding box center [634, 285] width 16 height 16
click at [636, 276] on icon at bounding box center [633, 285] width 22 height 22
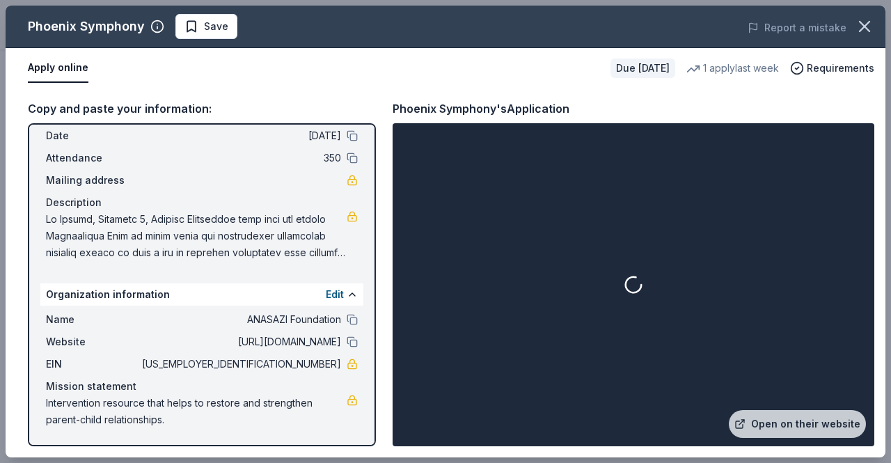
click at [636, 276] on icon at bounding box center [634, 285] width 22 height 22
click at [763, 423] on link "Open on their website" at bounding box center [797, 424] width 137 height 28
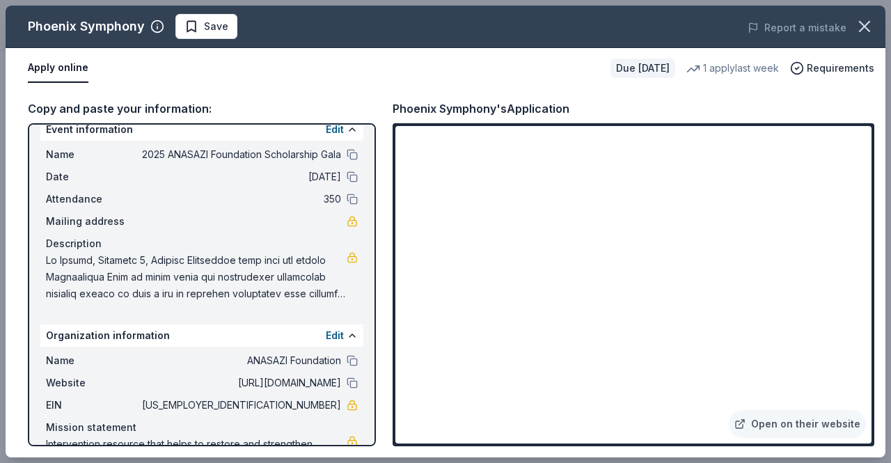
scroll to position [0, 0]
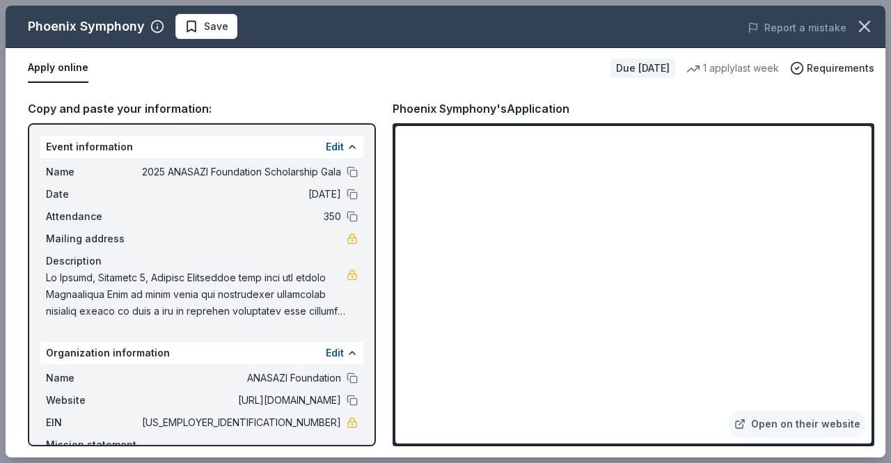
click at [192, 20] on span "Save" at bounding box center [206, 26] width 44 height 17
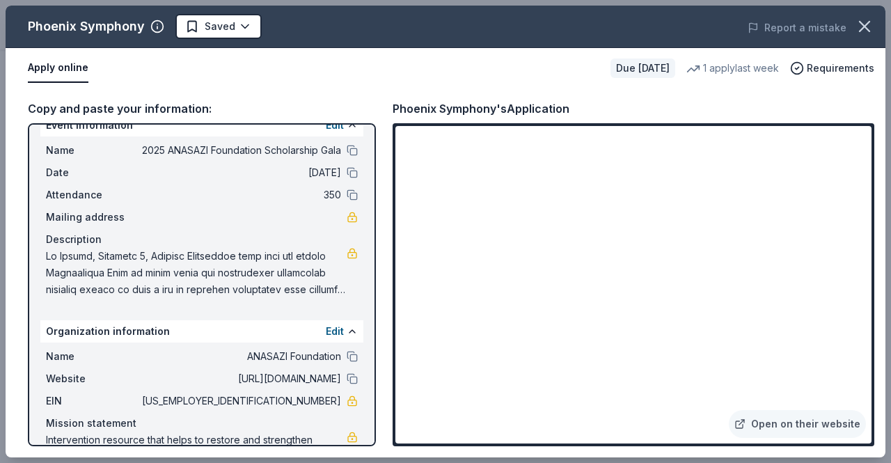
scroll to position [58, 0]
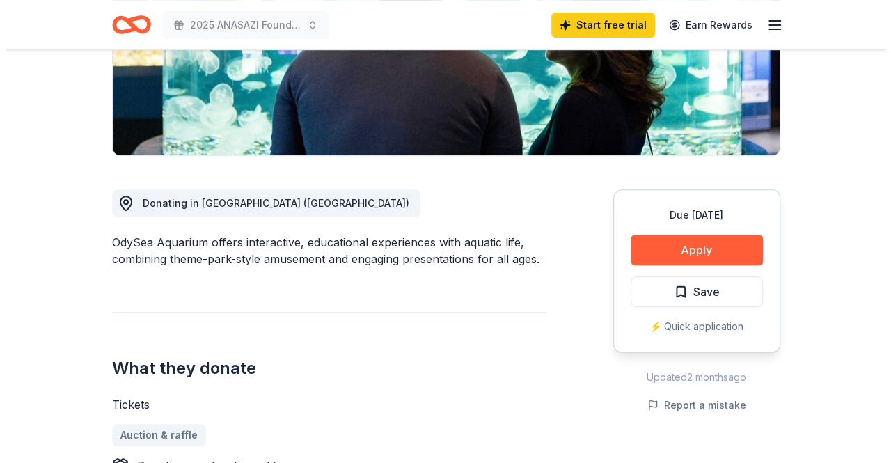
scroll to position [278, 0]
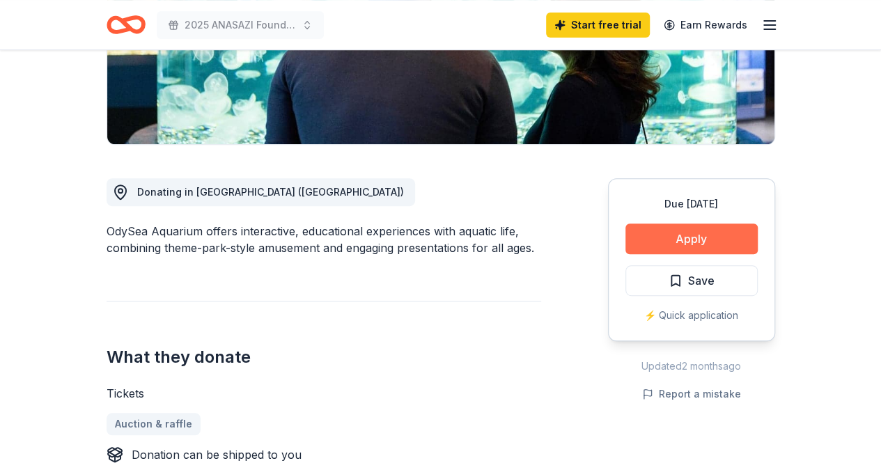
click at [696, 239] on button "Apply" at bounding box center [691, 238] width 132 height 31
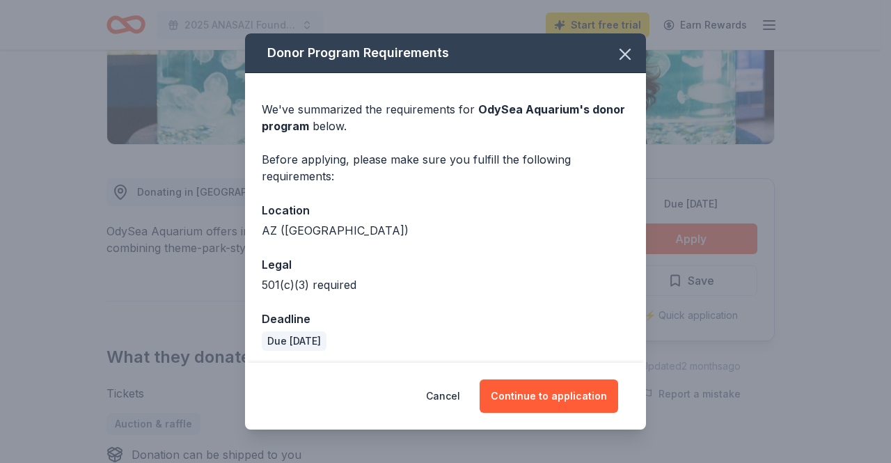
scroll to position [3, 0]
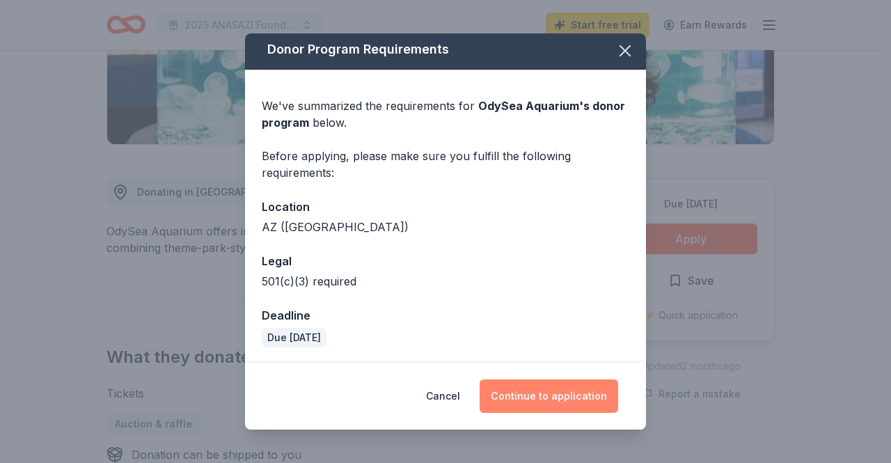
click at [535, 398] on button "Continue to application" at bounding box center [549, 395] width 139 height 33
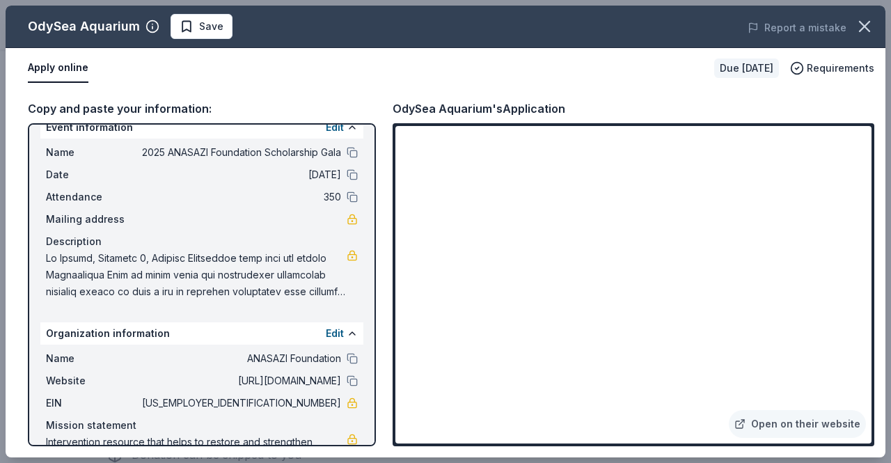
scroll to position [0, 0]
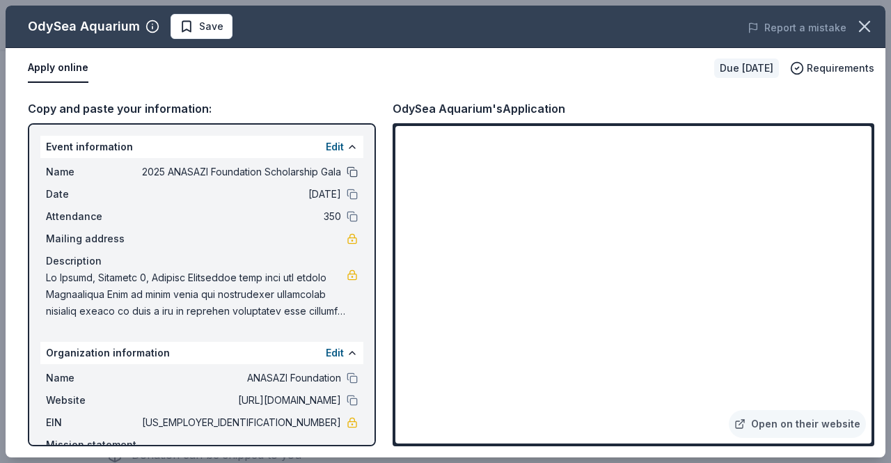
click at [347, 169] on button at bounding box center [352, 171] width 11 height 11
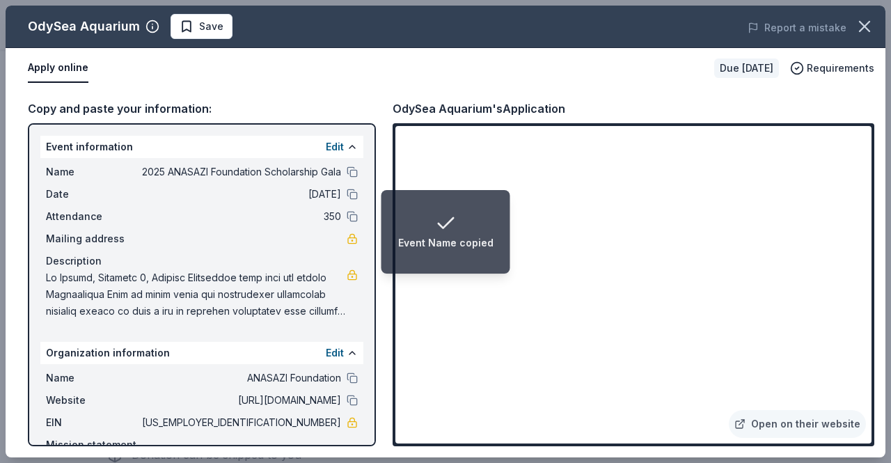
click at [441, 229] on icon "Notifications (F8)" at bounding box center [445, 223] width 22 height 22
click at [442, 230] on icon "Notifications (F8)" at bounding box center [445, 223] width 22 height 22
click at [265, 162] on div "Name 2025 ANASAZI Foundation Scholarship Gala Date 11/07/25 Attendance 350 Mail…" at bounding box center [201, 241] width 323 height 167
click at [265, 163] on div "Name 2025 ANASAZI Foundation Scholarship Gala Date 11/07/25 Attendance 350 Mail…" at bounding box center [201, 241] width 323 height 167
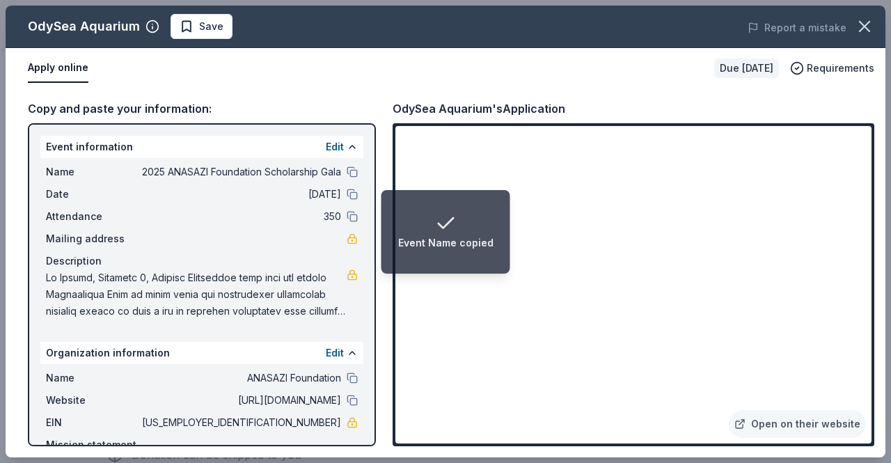
click at [265, 163] on div "Name 2025 ANASAZI Foundation Scholarship Gala Date 11/07/25 Attendance 350 Mail…" at bounding box center [201, 241] width 323 height 167
click at [449, 224] on icon "Notifications (F8)" at bounding box center [445, 223] width 22 height 22
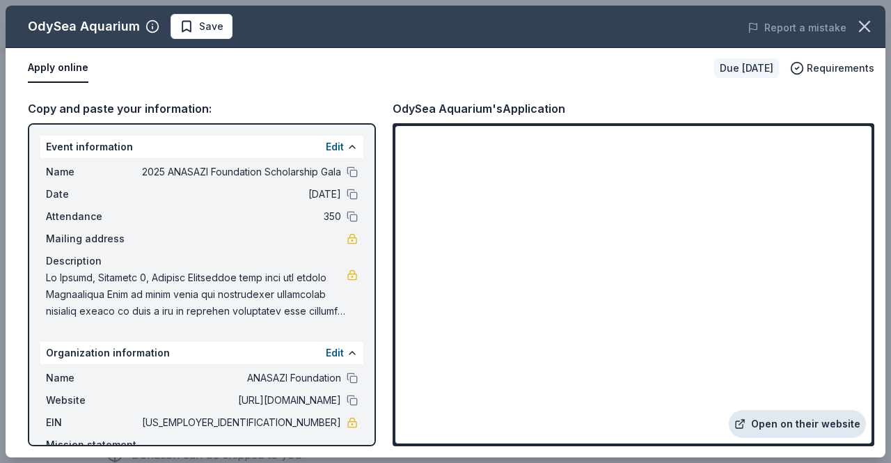
click at [787, 427] on link "Open on their website" at bounding box center [797, 424] width 137 height 28
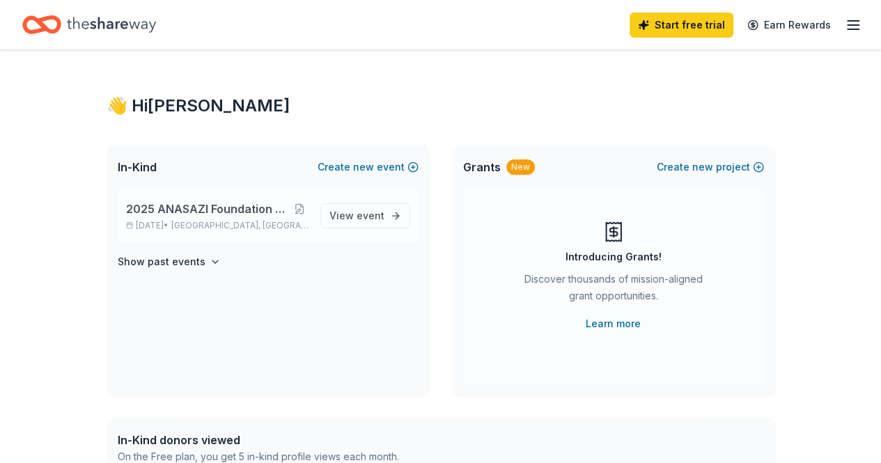
click at [233, 219] on div "2025 ANASAZI Foundation Scholarship Gala Nov 07, 2025 • Mesa, AZ" at bounding box center [217, 215] width 183 height 31
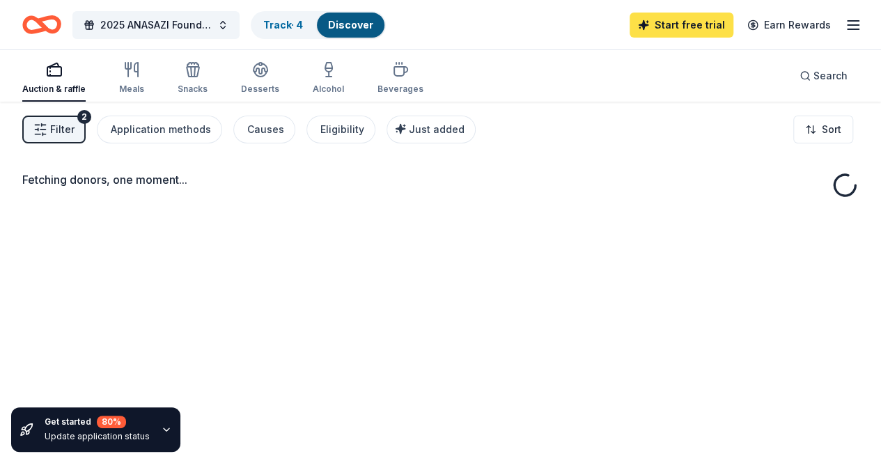
click at [691, 22] on link "Start free trial" at bounding box center [681, 25] width 104 height 25
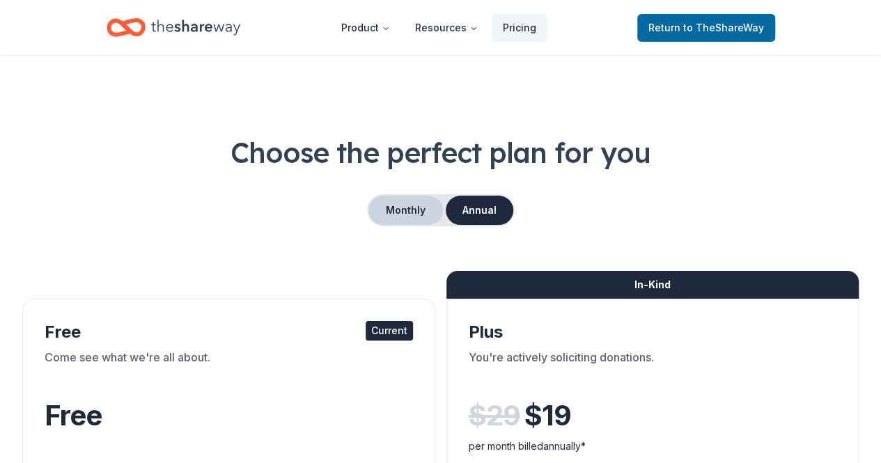
click at [395, 212] on button "Monthly" at bounding box center [405, 210] width 74 height 29
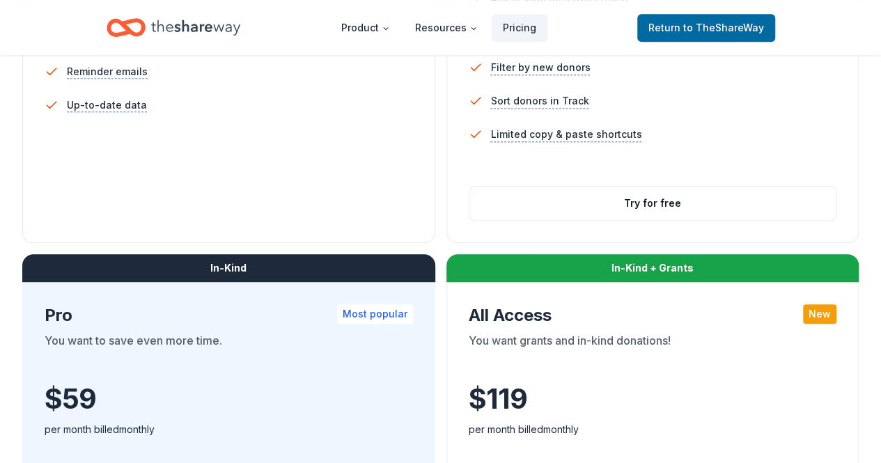
scroll to position [627, 0]
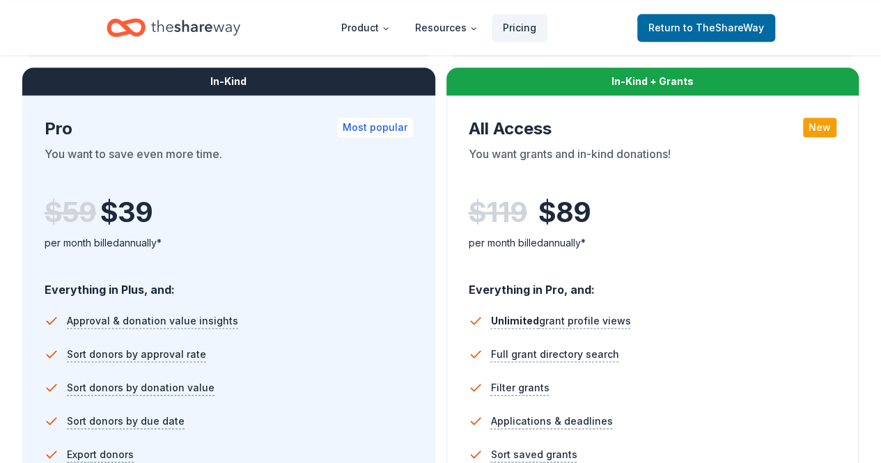
scroll to position [766, 0]
